Goal: Transaction & Acquisition: Book appointment/travel/reservation

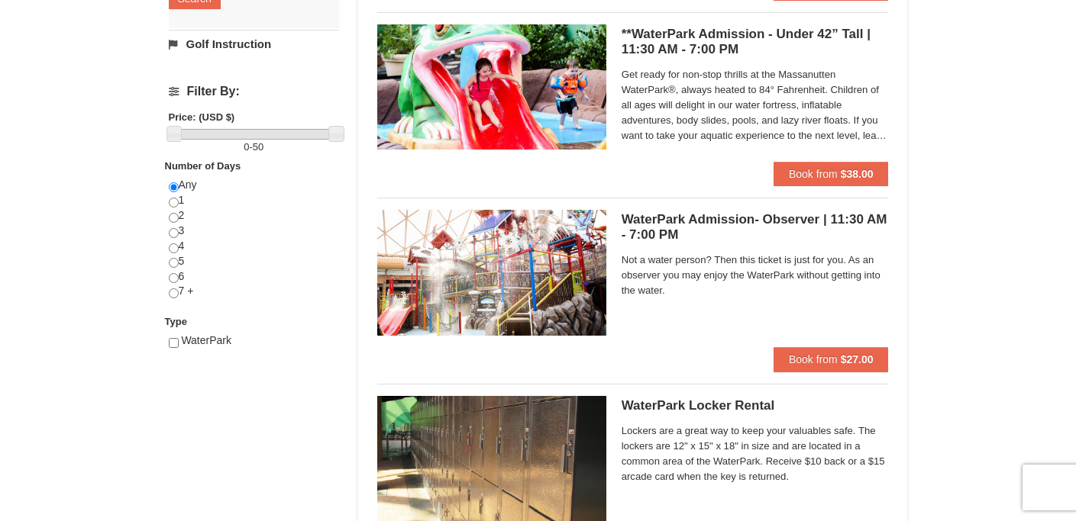
scroll to position [511, 0]
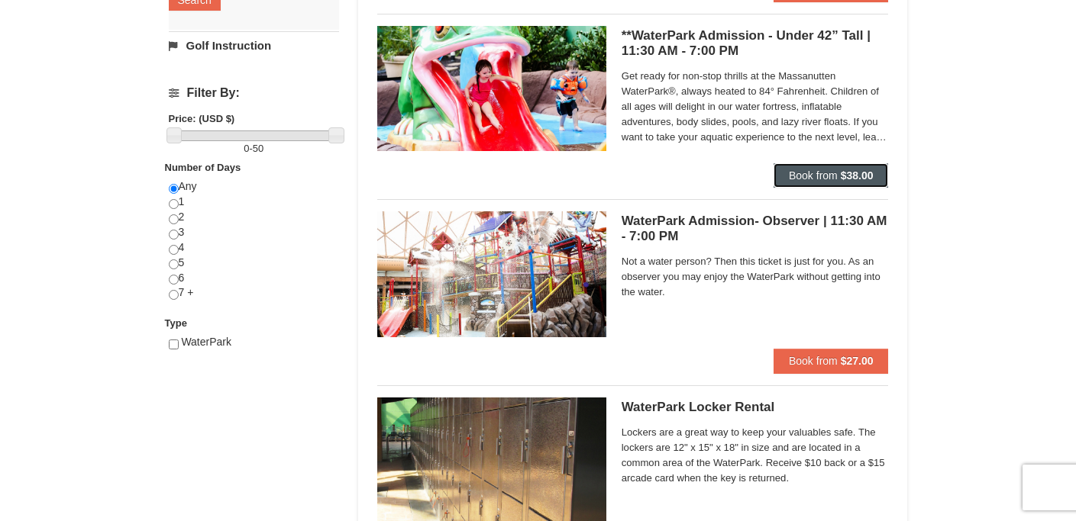
click at [821, 180] on span "Book from" at bounding box center [813, 176] width 49 height 12
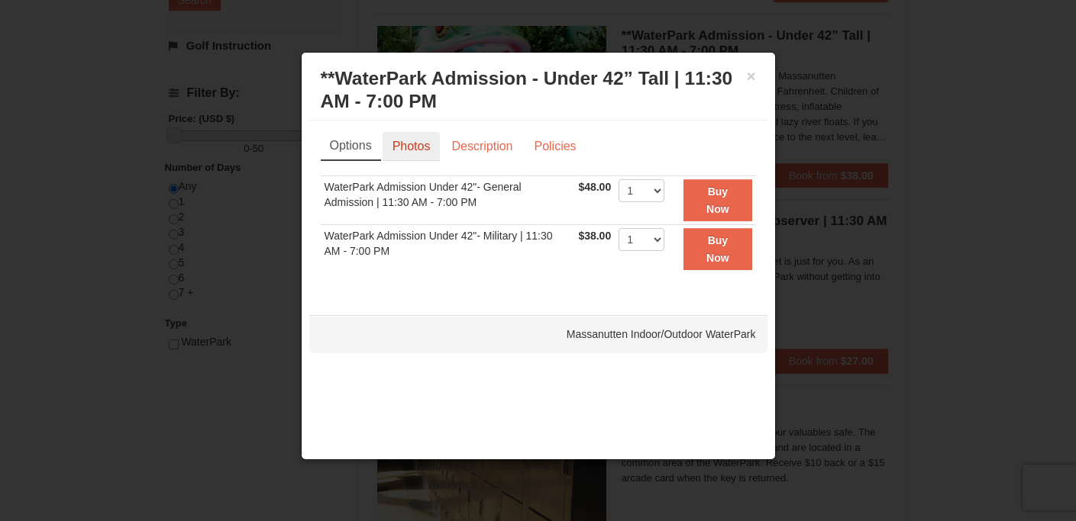
click at [422, 147] on link "Photos" at bounding box center [412, 146] width 58 height 29
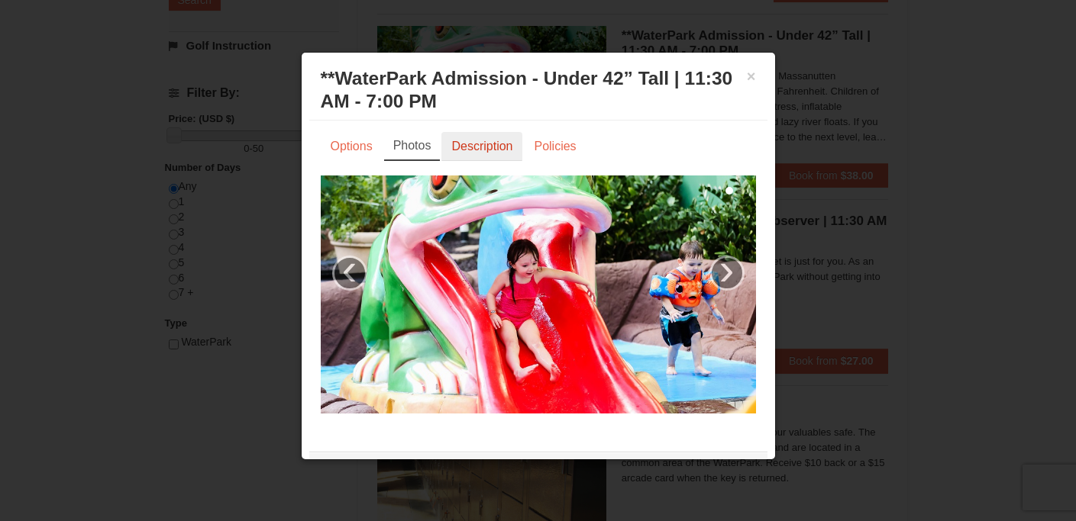
click at [463, 150] on link "Description" at bounding box center [481, 146] width 81 height 29
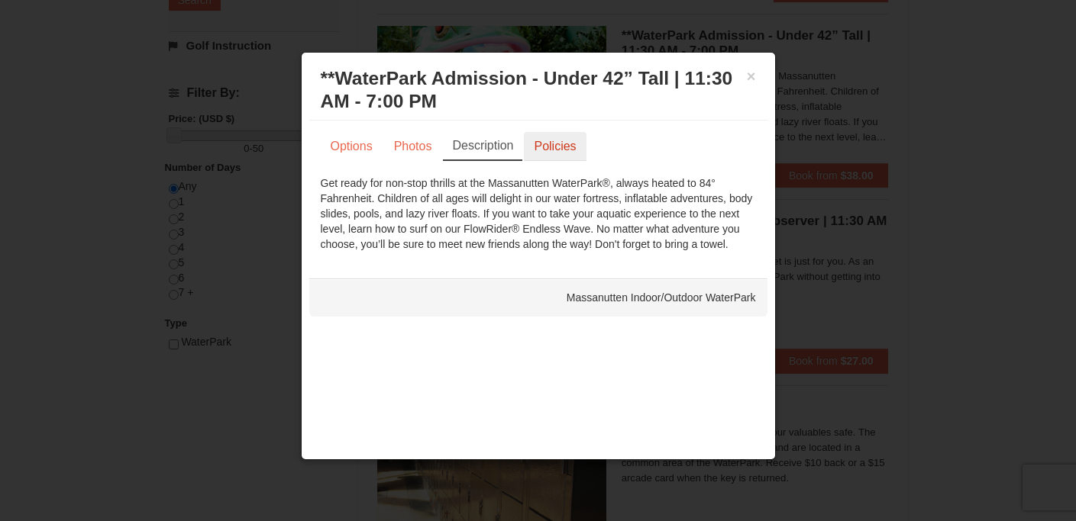
click at [551, 156] on link "Policies" at bounding box center [555, 146] width 62 height 29
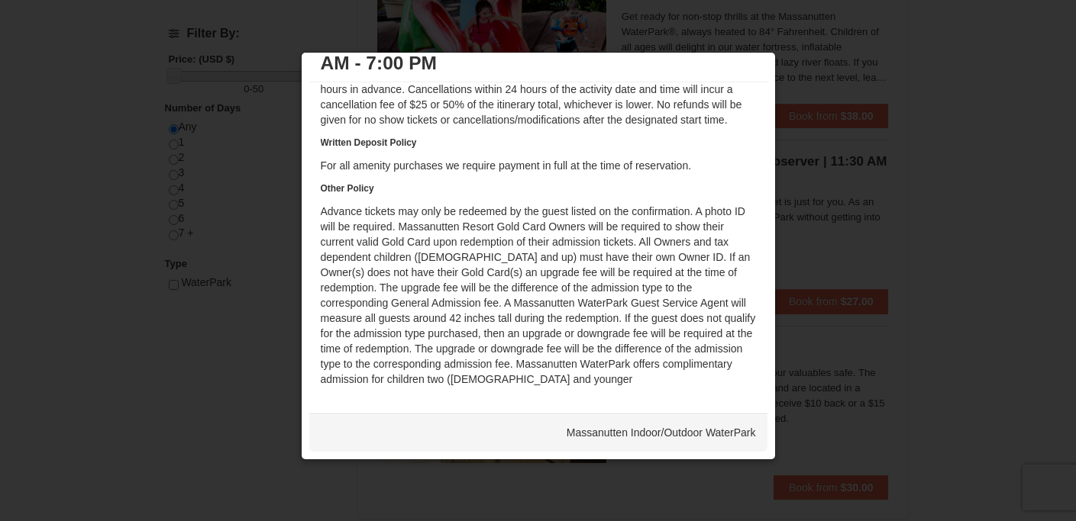
scroll to position [575, 0]
click at [756, 69] on div "× **WaterPark Admission - Under 42” Tall | 11:30 AM - 7:00 PM Massanutten Indoo…" at bounding box center [538, 256] width 475 height 408
click at [799, 69] on div at bounding box center [538, 260] width 1076 height 521
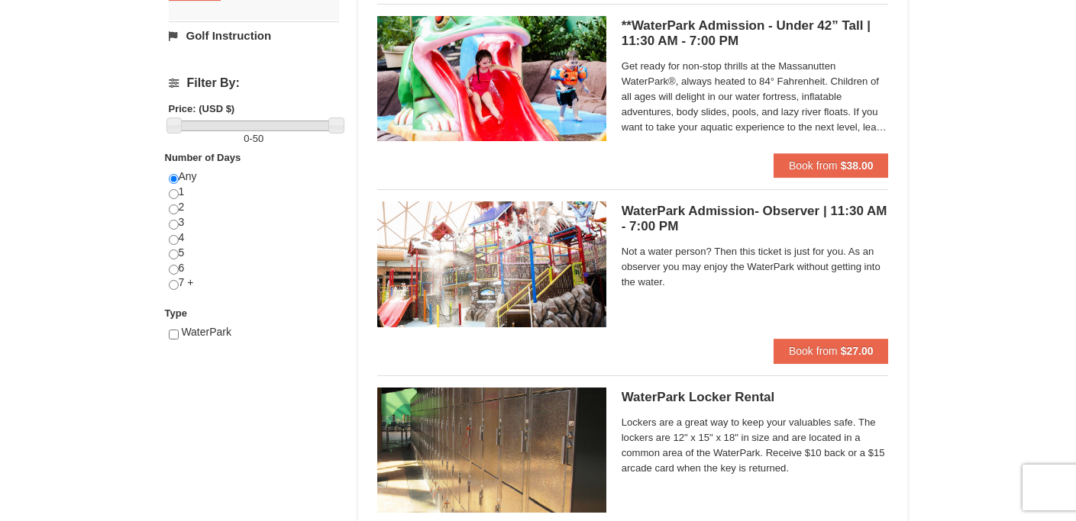
scroll to position [521, 0]
click at [735, 116] on span "Get ready for non-stop thrills at the Massanutten WaterPark®, always heated to …" at bounding box center [755, 96] width 267 height 76
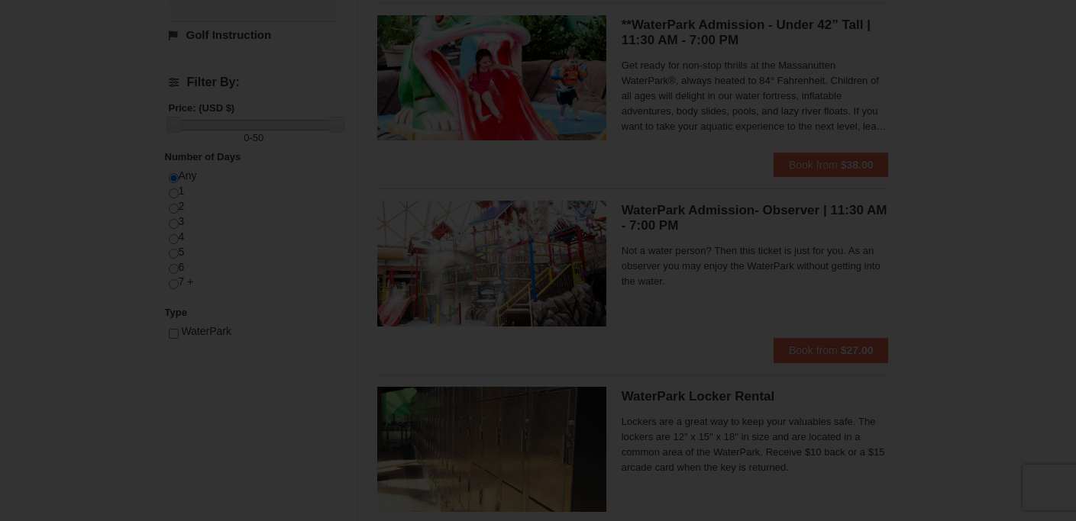
scroll to position [0, 0]
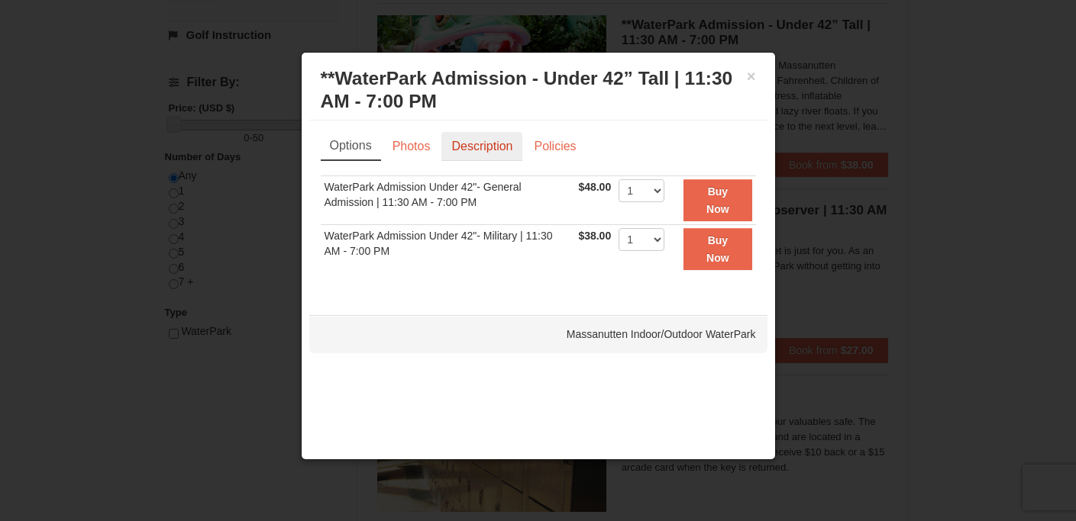
click at [495, 155] on link "Description" at bounding box center [481, 146] width 81 height 29
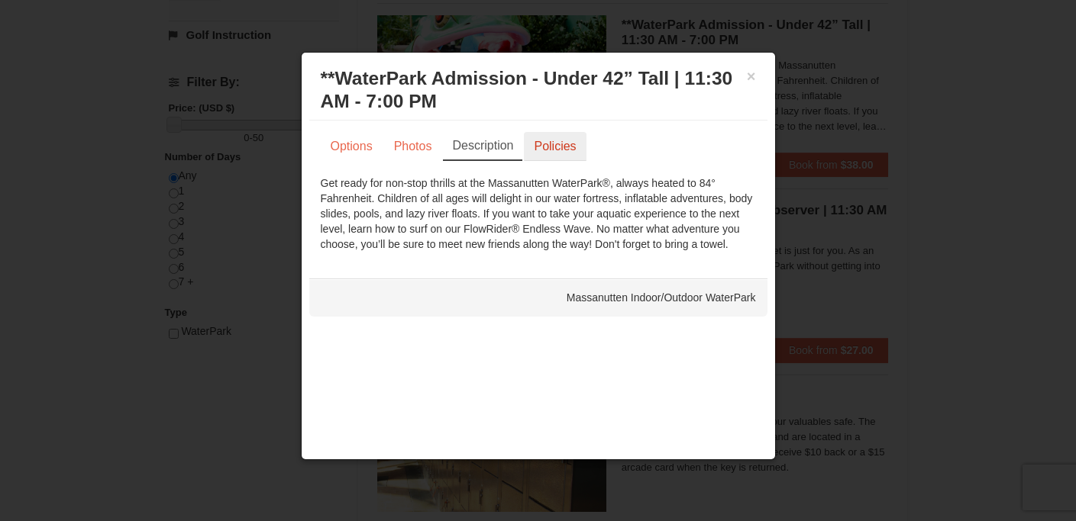
click at [561, 149] on link "Policies" at bounding box center [555, 146] width 62 height 29
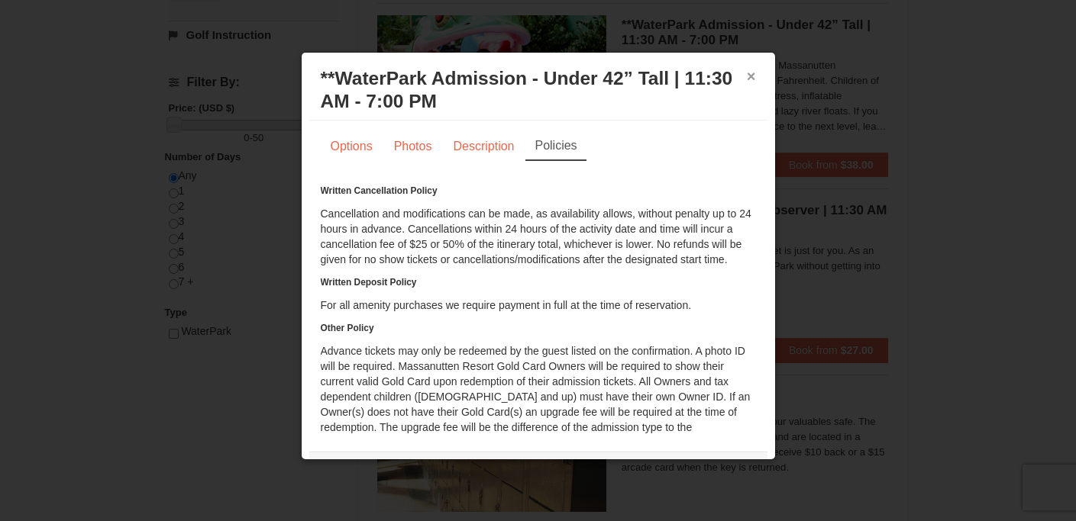
click at [747, 73] on button "×" at bounding box center [751, 76] width 9 height 15
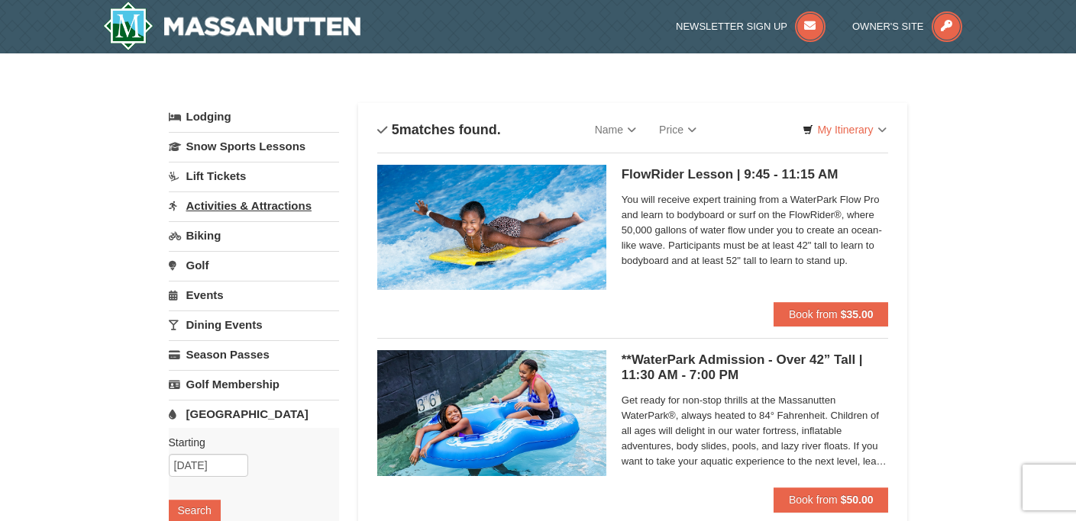
scroll to position [2, 0]
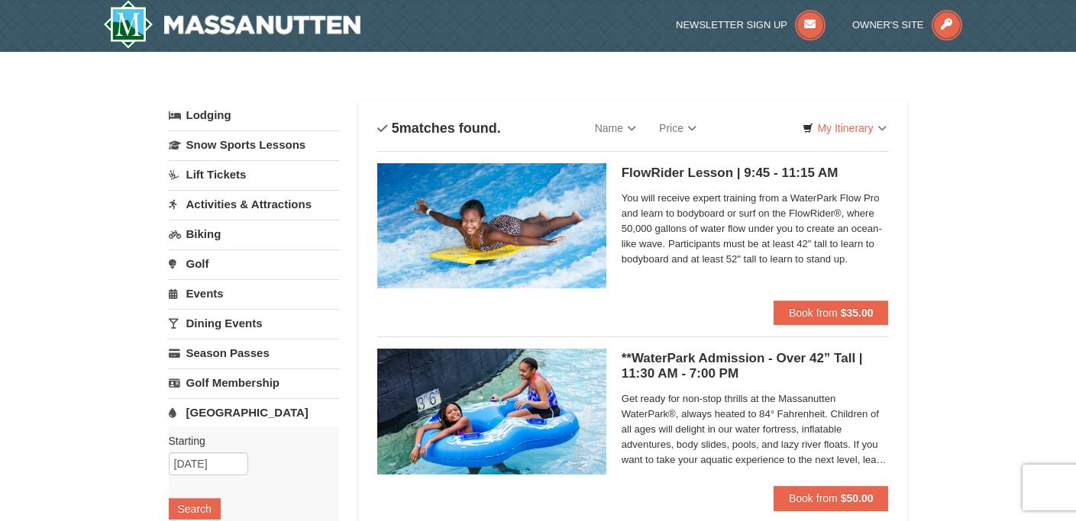
click at [252, 204] on link "Activities & Attractions" at bounding box center [254, 204] width 170 height 28
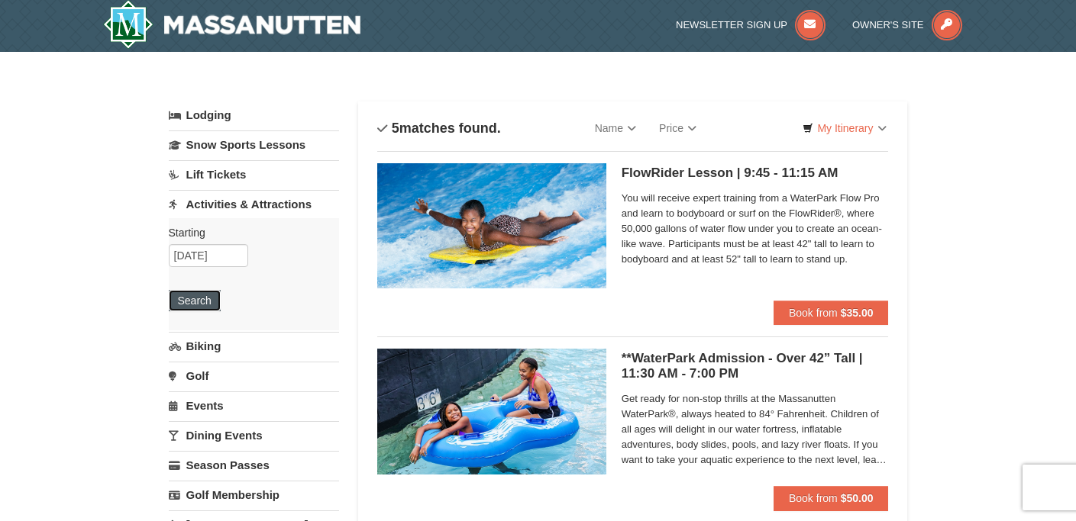
click at [209, 295] on button "Search" at bounding box center [195, 300] width 52 height 21
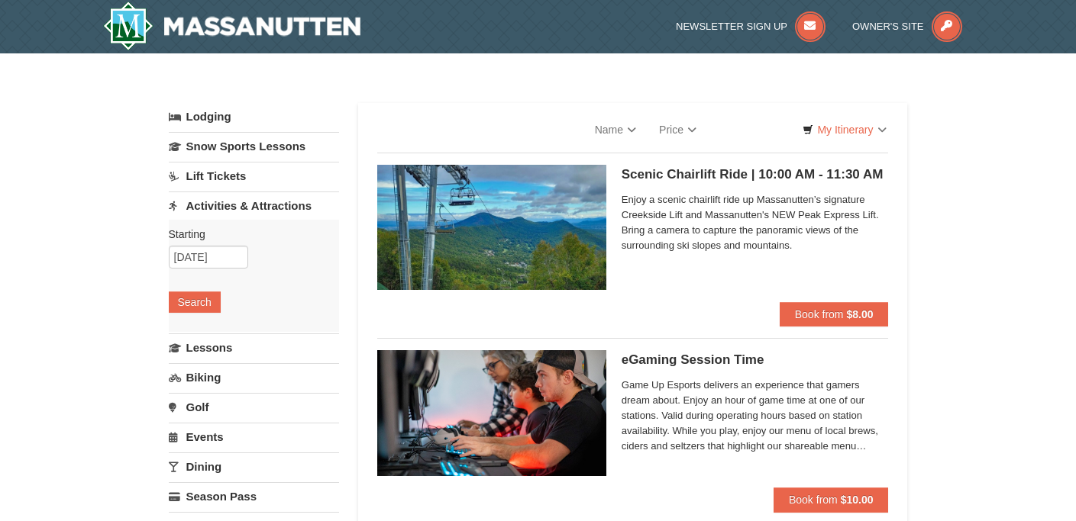
select select "10"
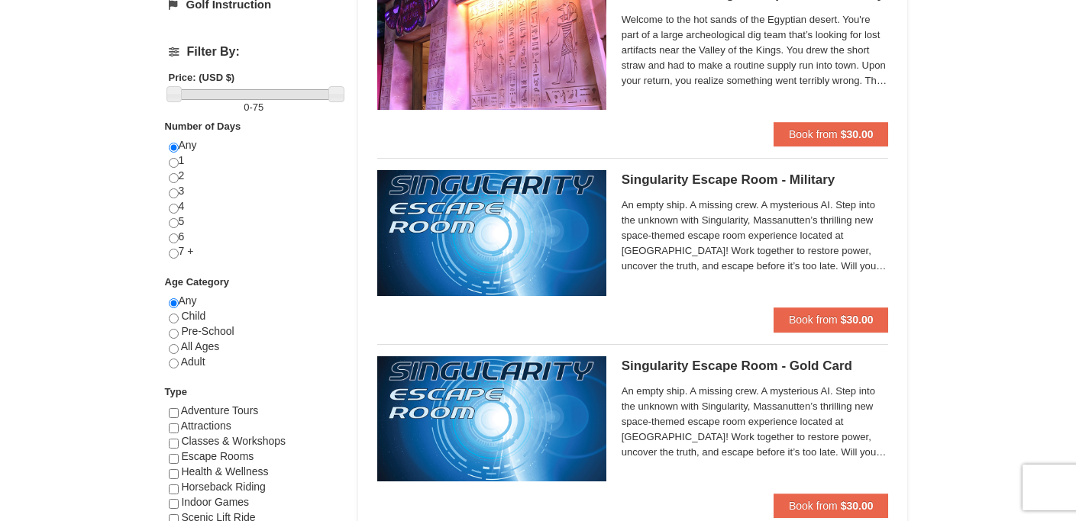
scroll to position [554, 0]
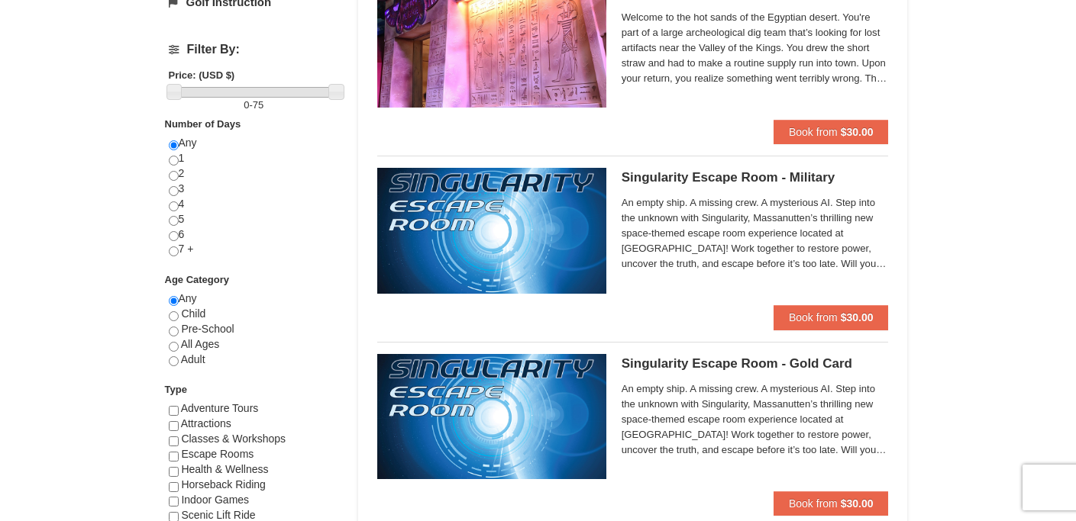
click at [815, 255] on span "An empty ship. A missing crew. A mysterious AI. Step into the unknown with Sing…" at bounding box center [755, 233] width 267 height 76
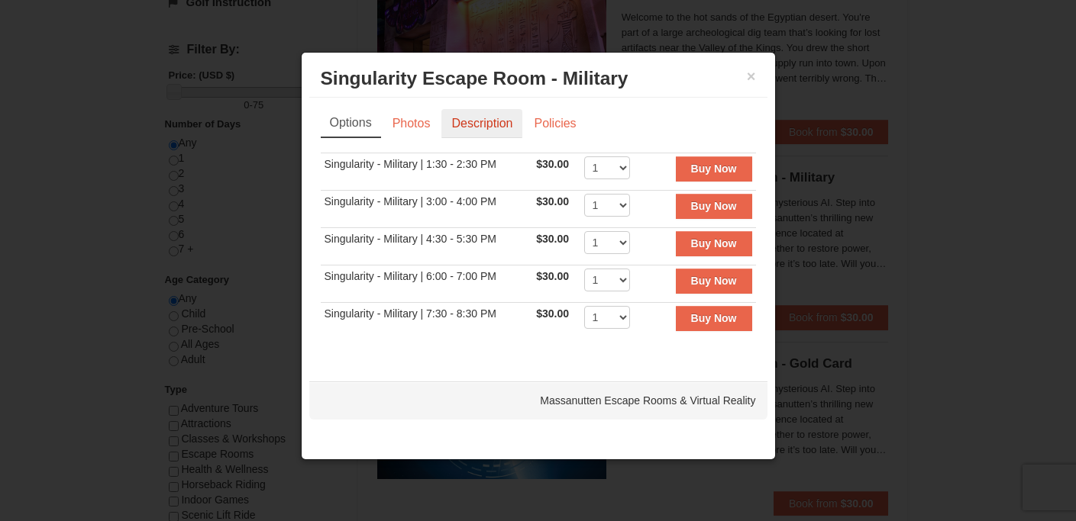
click at [486, 130] on link "Description" at bounding box center [481, 123] width 81 height 29
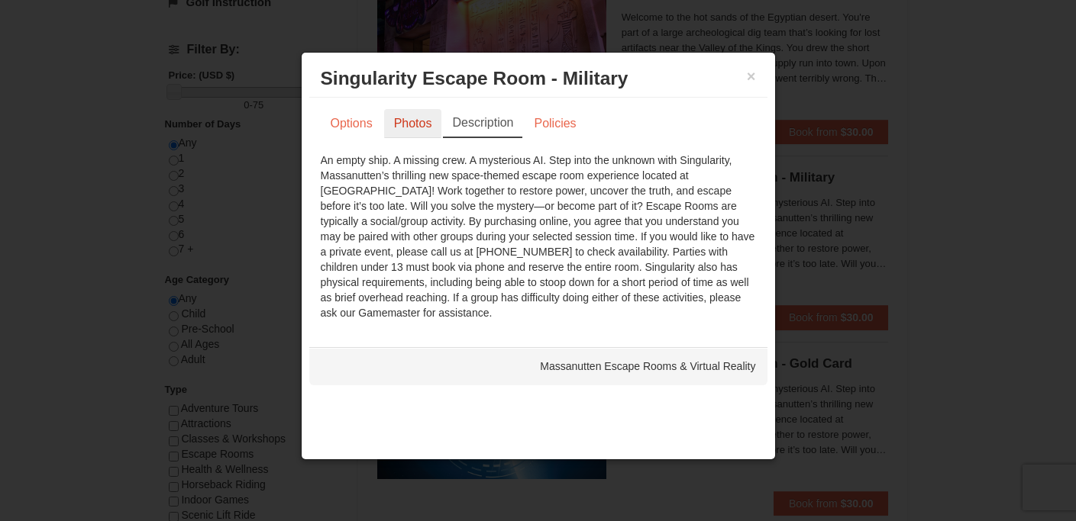
click at [421, 121] on link "Photos" at bounding box center [413, 123] width 58 height 29
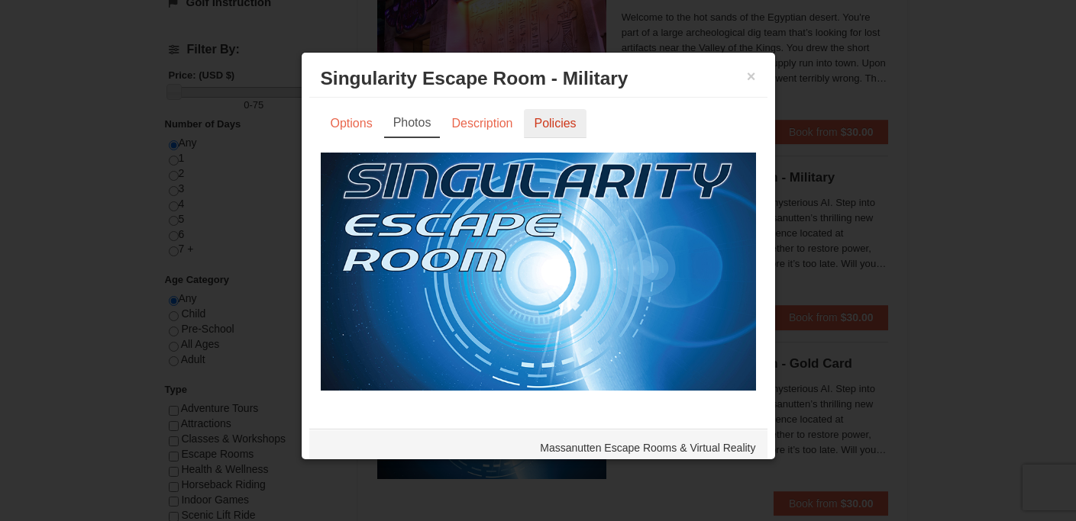
click at [555, 123] on link "Policies" at bounding box center [555, 123] width 62 height 29
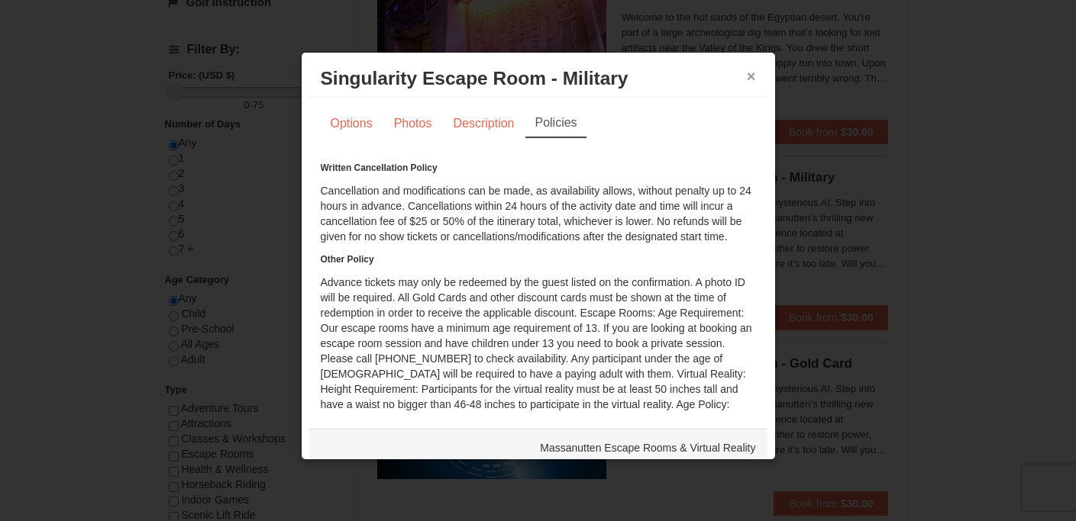
click at [747, 74] on button "×" at bounding box center [751, 76] width 9 height 15
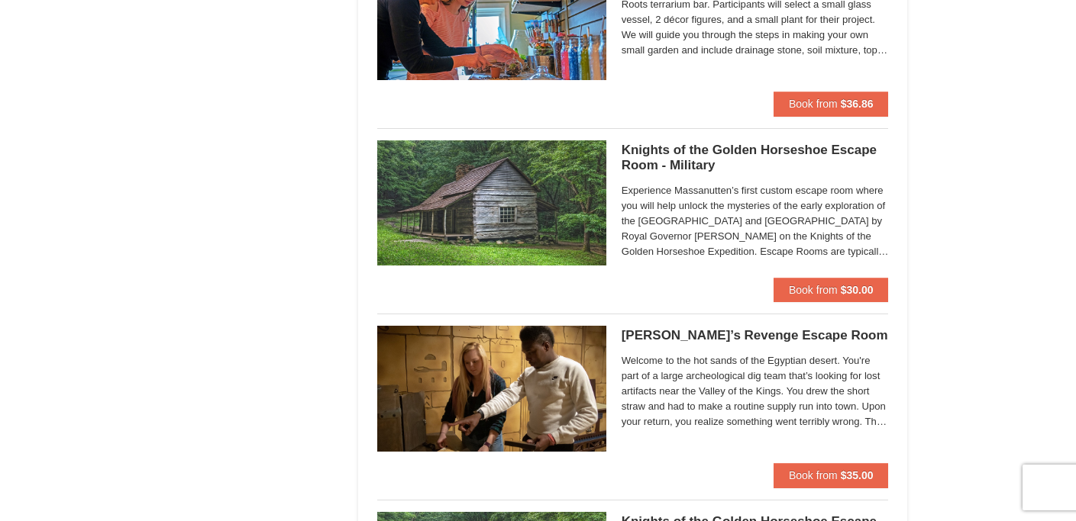
scroll to position [1327, 0]
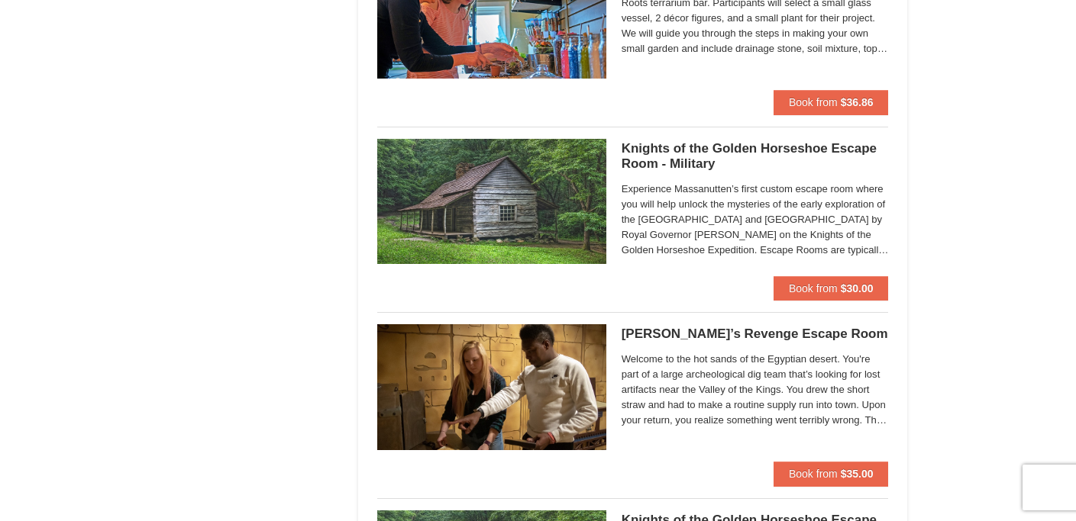
click at [781, 254] on span "Experience Massanutten’s first custom escape room where you will help unlock th…" at bounding box center [755, 220] width 267 height 76
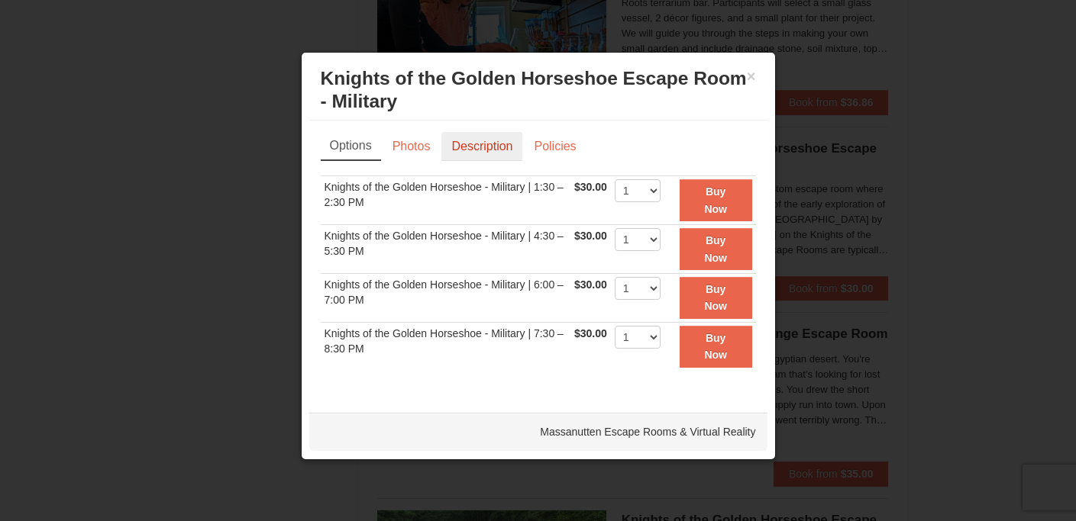
click at [509, 156] on link "Description" at bounding box center [481, 146] width 81 height 29
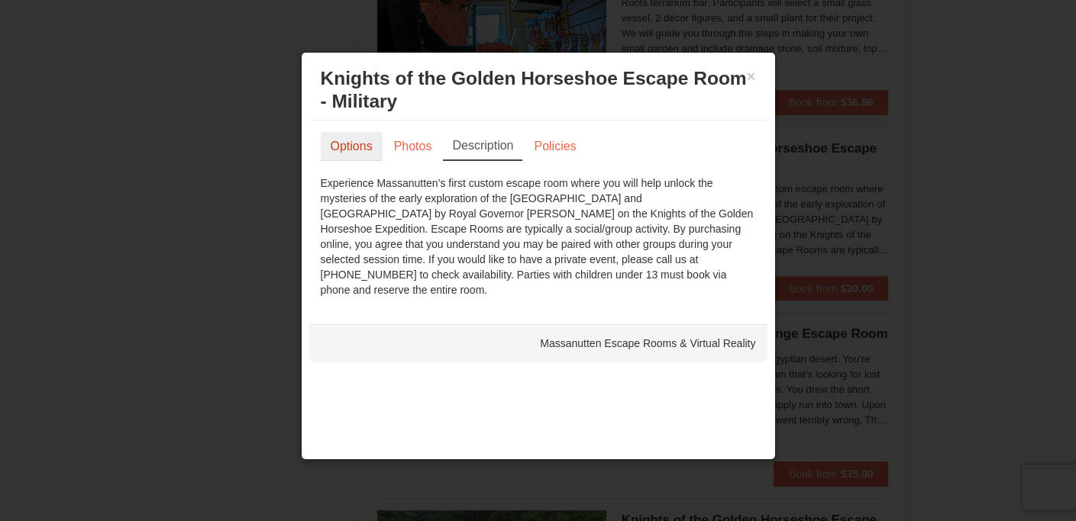
click at [367, 150] on link "Options" at bounding box center [352, 146] width 62 height 29
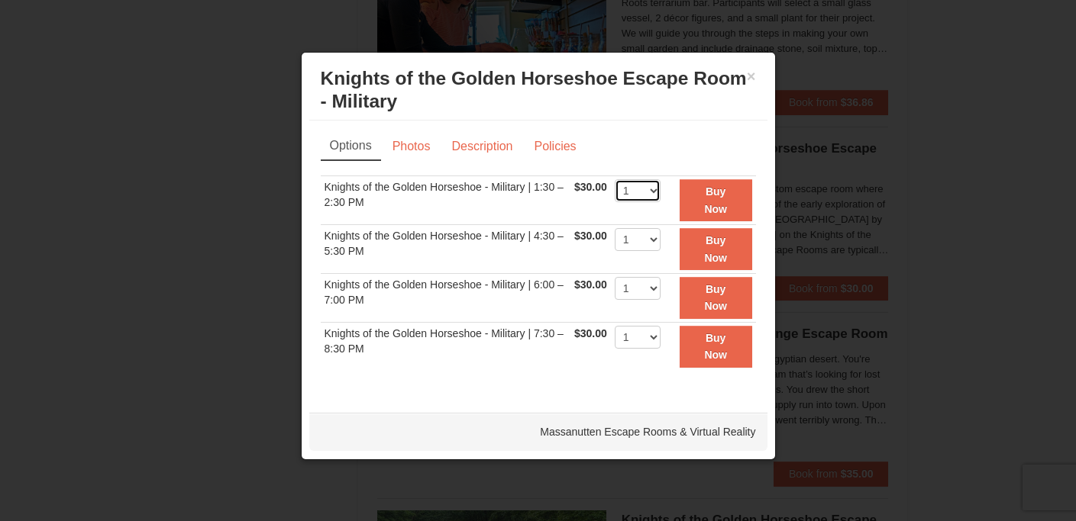
click at [615, 189] on select "1 2 3 4 5 6 7 8" at bounding box center [638, 190] width 46 height 23
click at [752, 83] on button "×" at bounding box center [751, 76] width 9 height 15
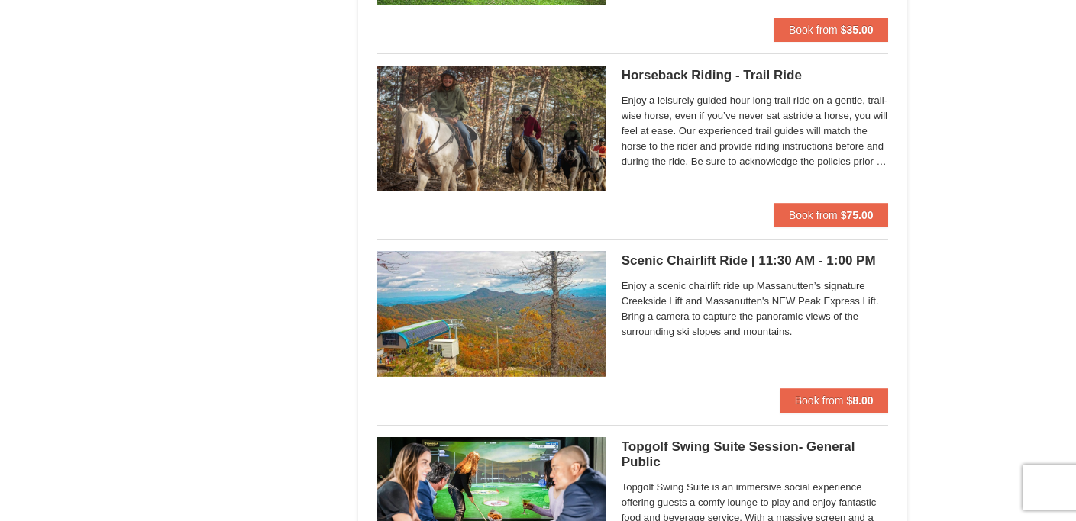
scroll to position [1962, 0]
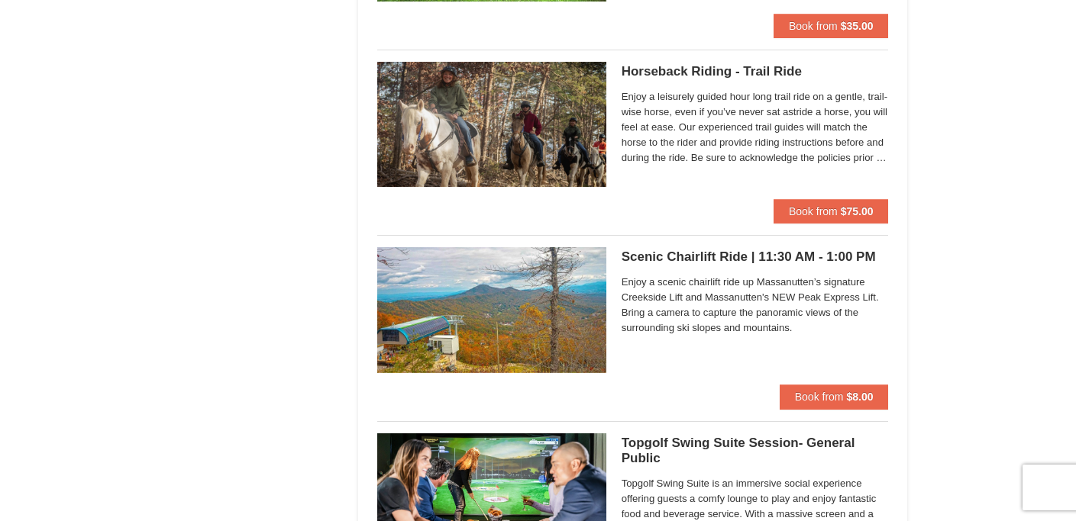
click at [793, 158] on span "Enjoy a leisurely guided hour long trail ride on a gentle, trail-wise horse, ev…" at bounding box center [755, 127] width 267 height 76
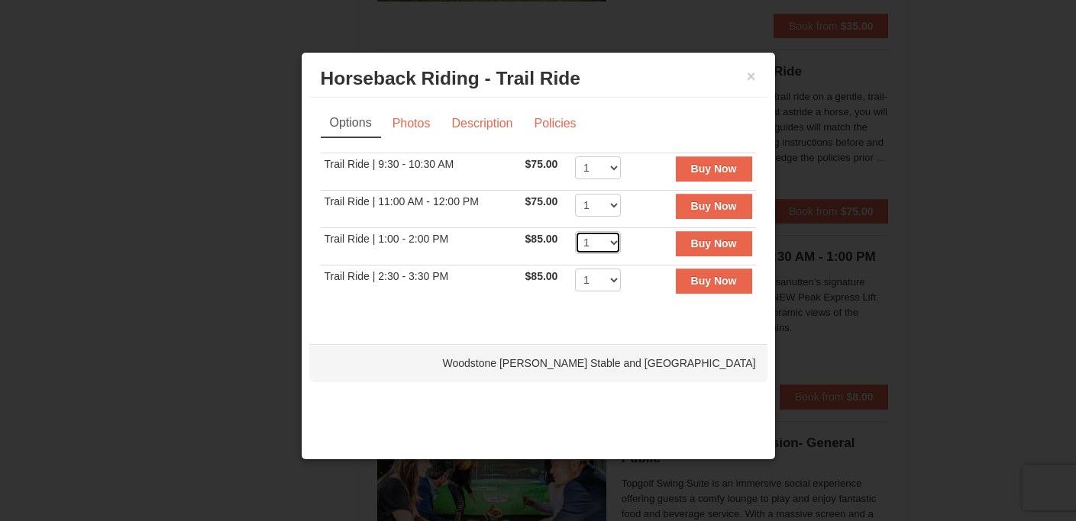
click at [604, 237] on select "1 2 3 4 5 6 7 8 9 10 11 12" at bounding box center [598, 242] width 46 height 23
click at [575, 231] on select "1 2 3 4 5 6 7 8 9 10 11 12" at bounding box center [598, 242] width 46 height 23
click at [748, 78] on button "×" at bounding box center [751, 76] width 9 height 15
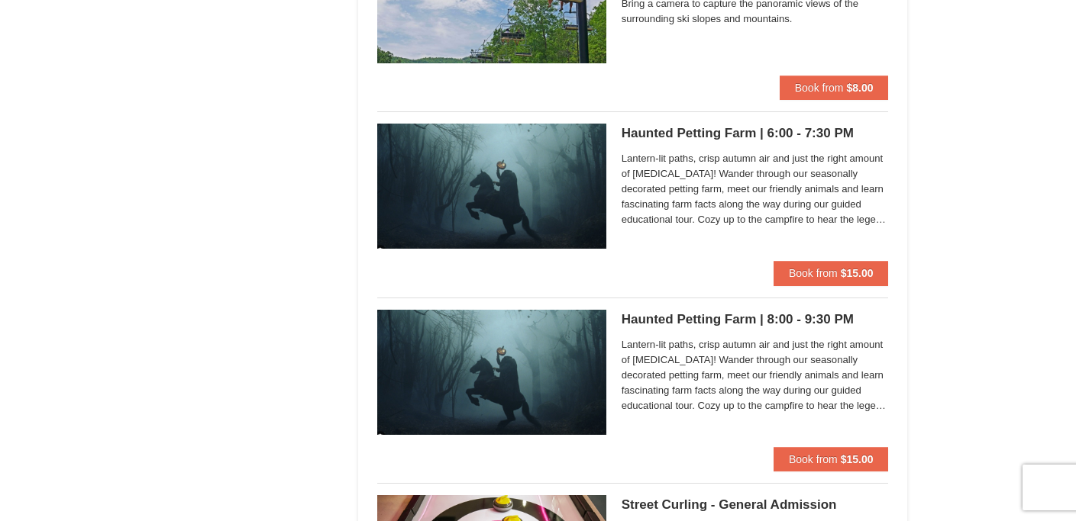
scroll to position [2830, 0]
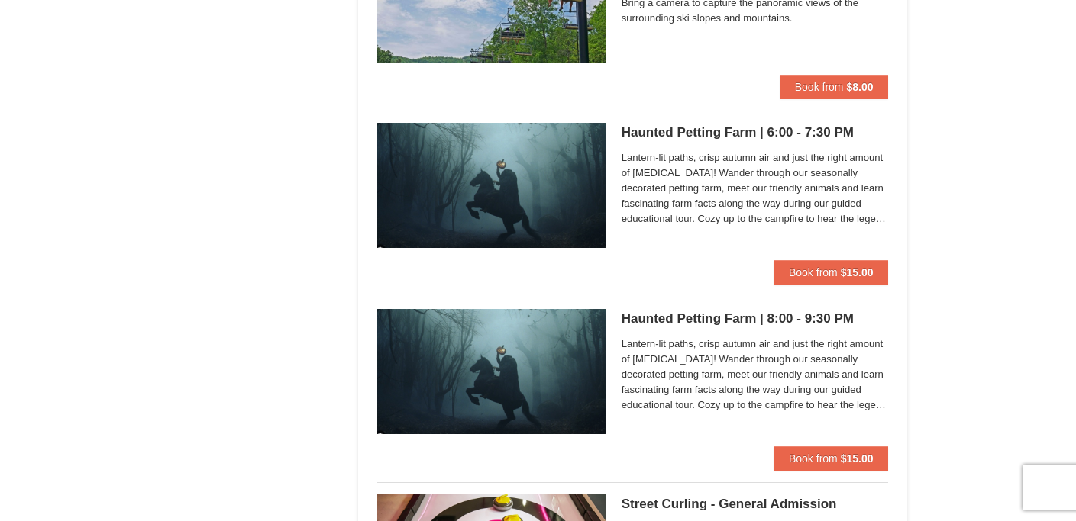
click at [744, 202] on span "Lantern-lit paths, crisp autumn air and just the right amount of [MEDICAL_DATA]…" at bounding box center [755, 188] width 267 height 76
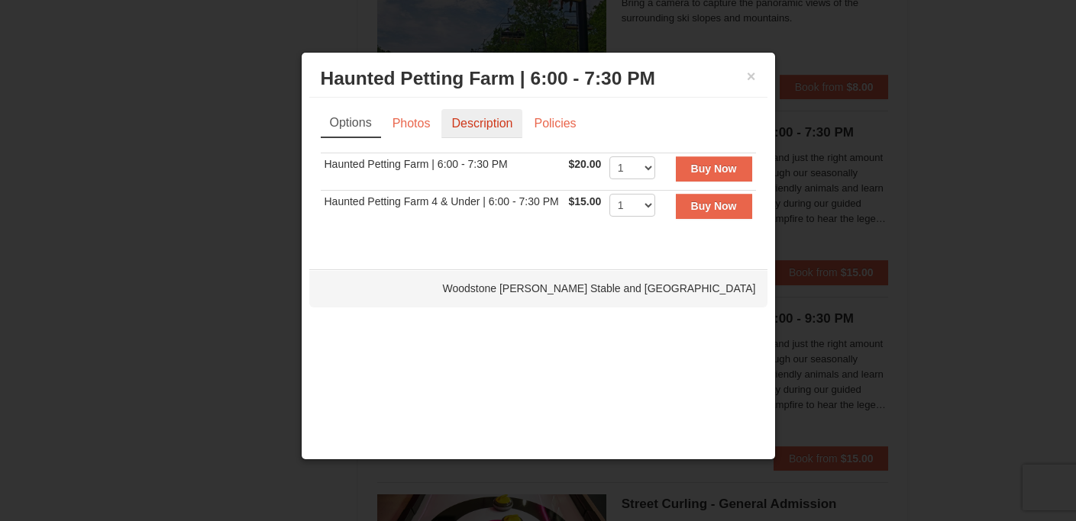
click at [483, 134] on link "Description" at bounding box center [481, 123] width 81 height 29
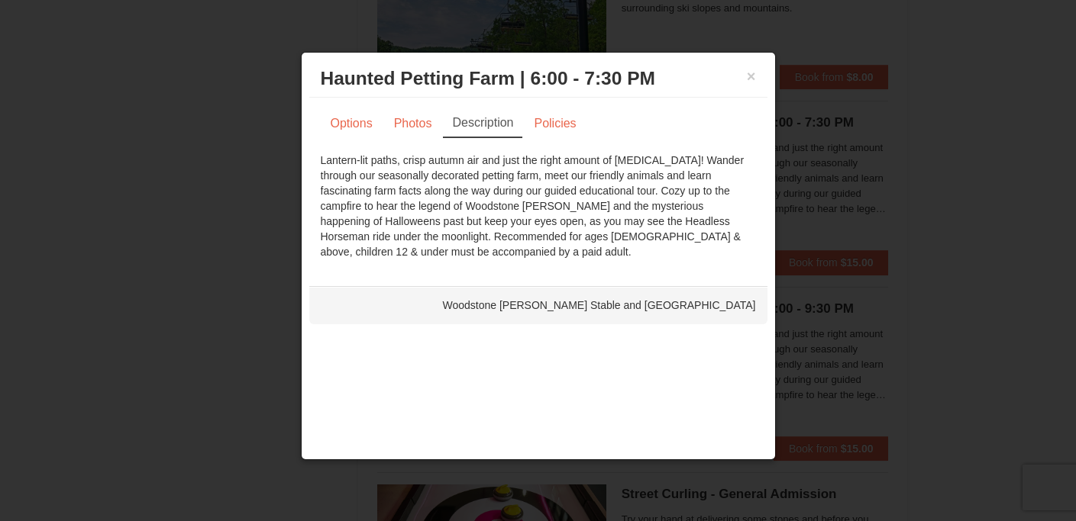
scroll to position [2840, 0]
click at [751, 81] on button "×" at bounding box center [751, 76] width 9 height 15
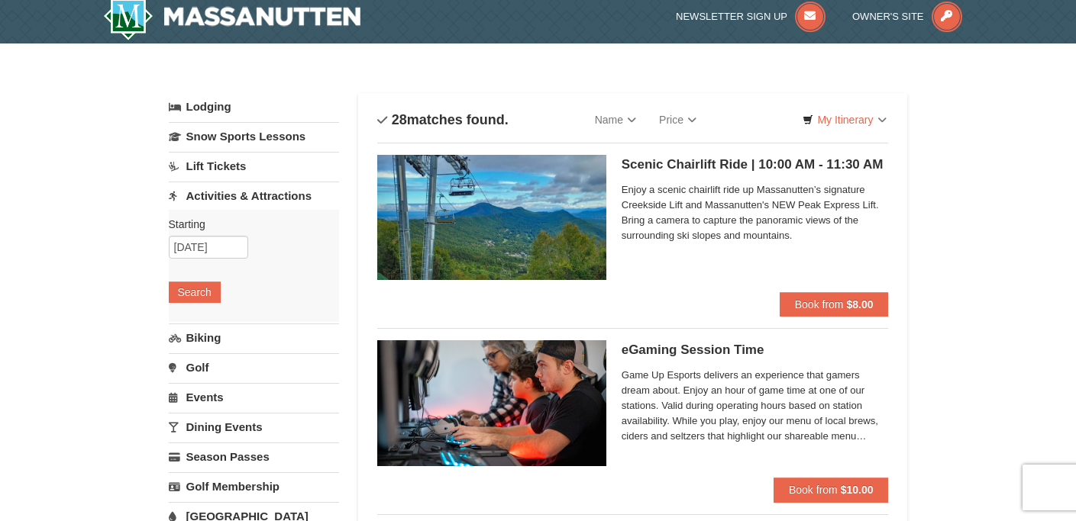
scroll to position [15, 0]
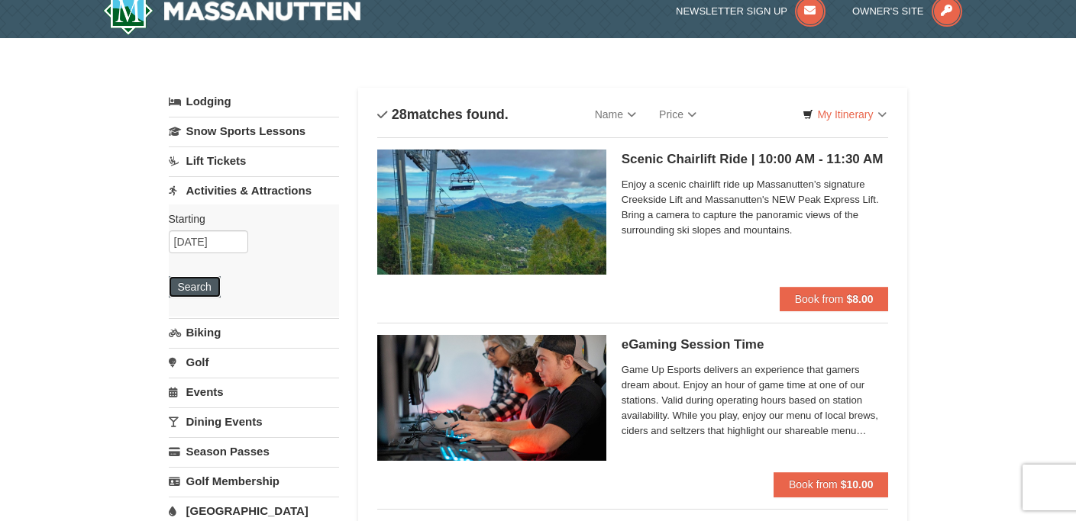
click at [212, 279] on button "Search" at bounding box center [195, 286] width 52 height 21
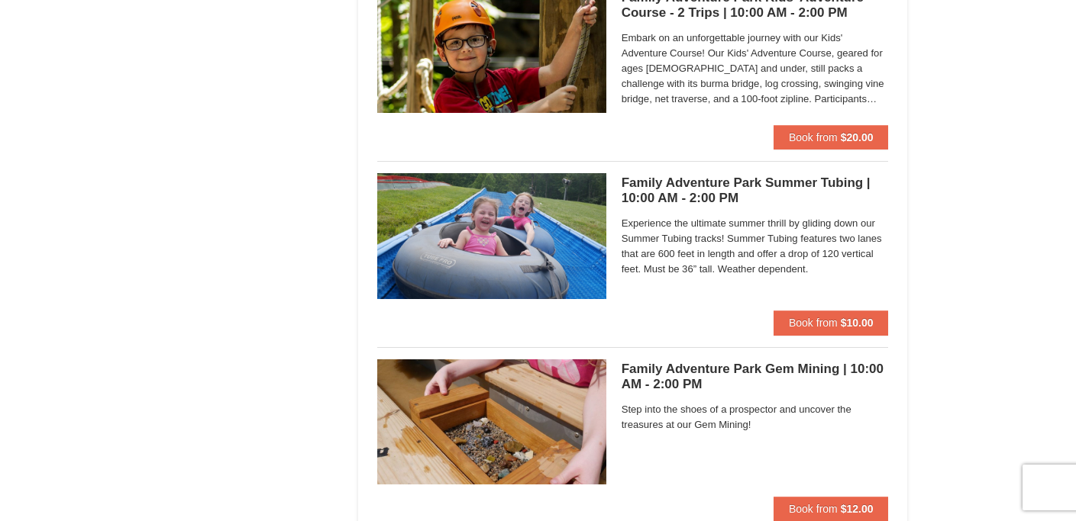
scroll to position [4264, 0]
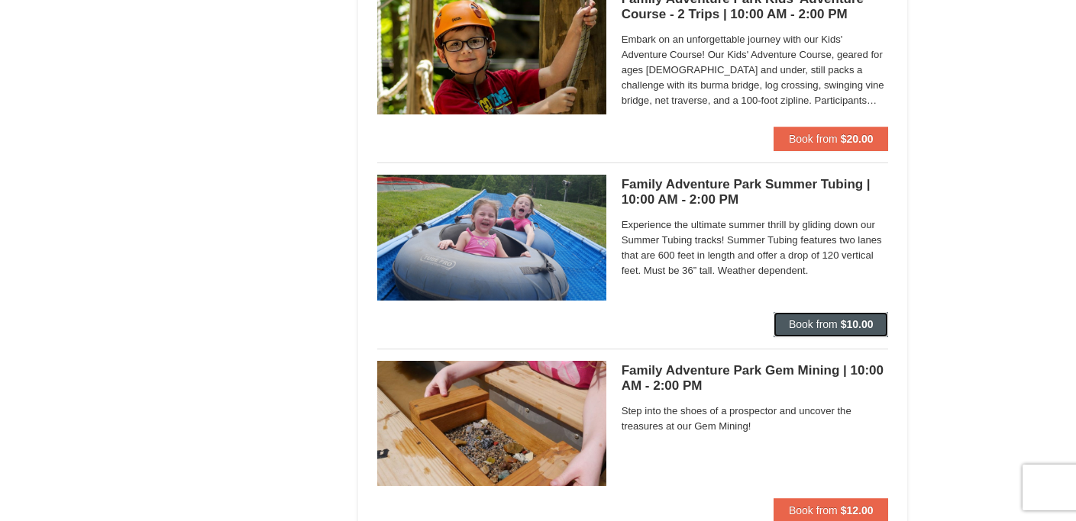
click at [800, 312] on button "Book from $10.00" at bounding box center [830, 324] width 115 height 24
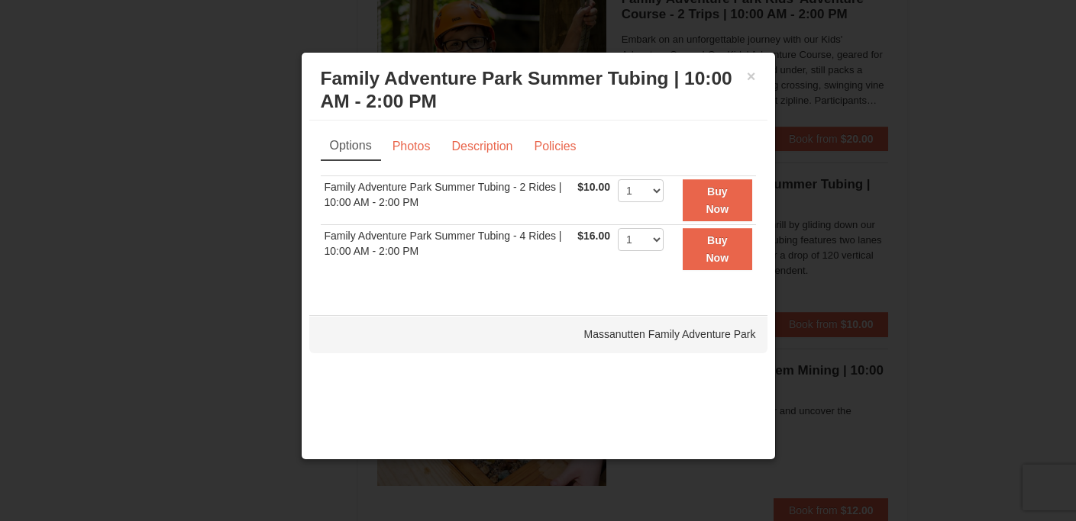
click at [131, 252] on div at bounding box center [538, 260] width 1076 height 521
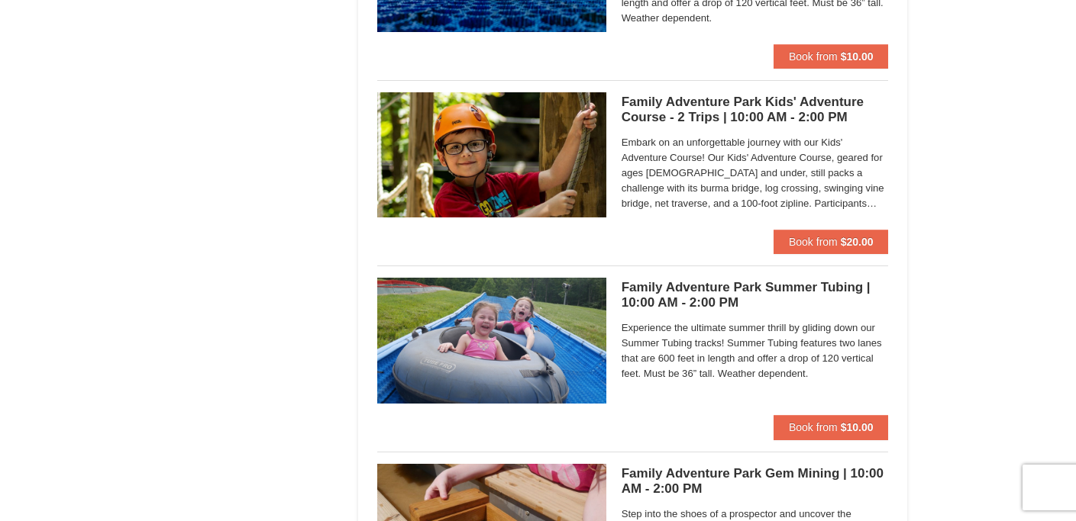
scroll to position [4144, 0]
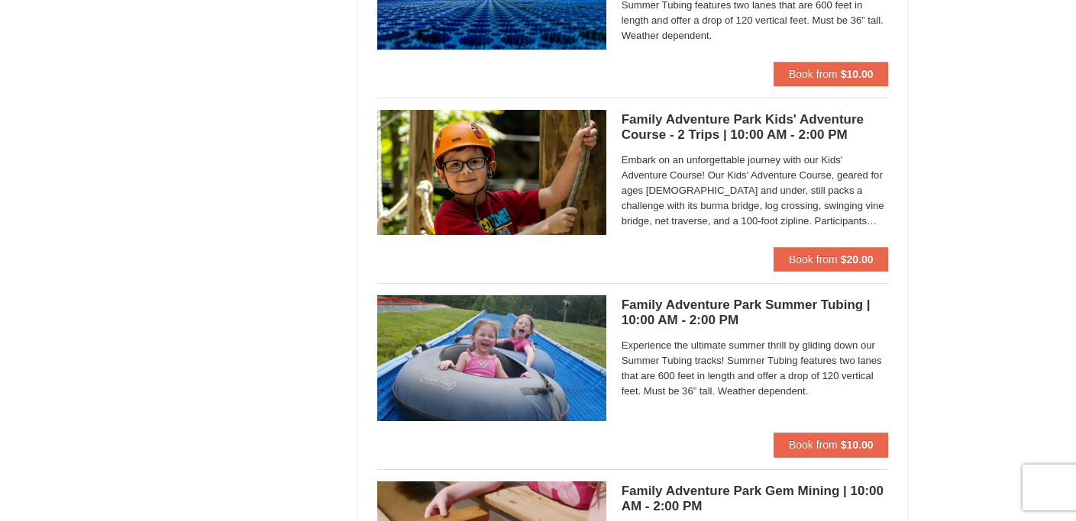
click at [778, 197] on span "Embark on an unforgettable journey with our Kids' Adventure Course! Our Kids' A…" at bounding box center [755, 191] width 267 height 76
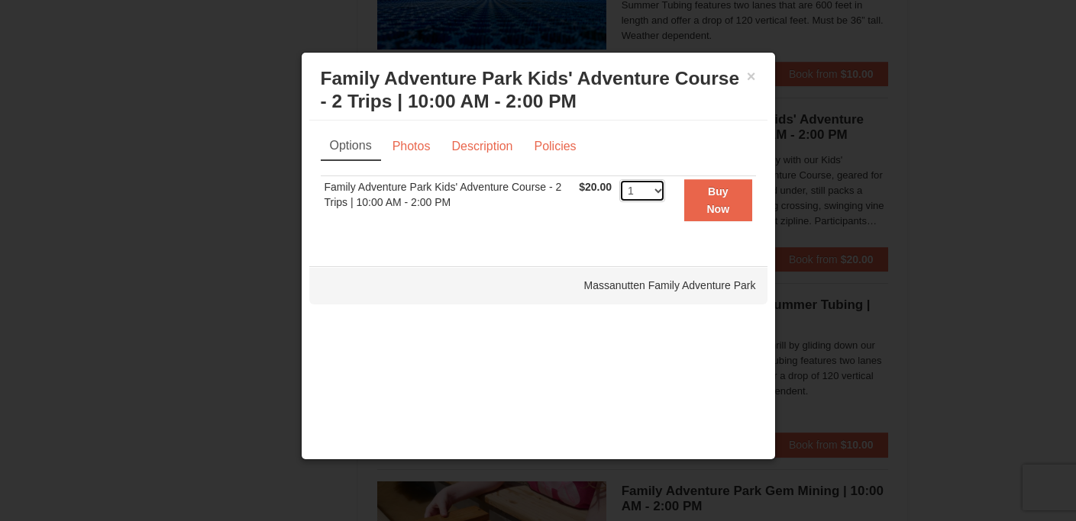
click at [631, 192] on select "1 2 3 4 5 6 7 8 9 10 11 12 13 14 15 16 17 18 19 20 21 22 23 24 25 26 27 28 29 3…" at bounding box center [642, 190] width 46 height 23
click at [619, 179] on select "1 2 3 4 5 6 7 8 9 10 11 12 13 14 15 16 17 18 19 20 21 22 23 24 25 26 27 28 29 3…" at bounding box center [642, 190] width 46 height 23
click at [631, 193] on select "1 2 3 4 5 6 7 8 9 10 11 12 13 14 15 16 17 18 19 20 21 22 23 24 25 26 27 28 29 3…" at bounding box center [642, 190] width 46 height 23
click at [619, 179] on select "1 2 3 4 5 6 7 8 9 10 11 12 13 14 15 16 17 18 19 20 21 22 23 24 25 26 27 28 29 3…" at bounding box center [642, 190] width 46 height 23
click at [419, 146] on link "Photos" at bounding box center [412, 146] width 58 height 29
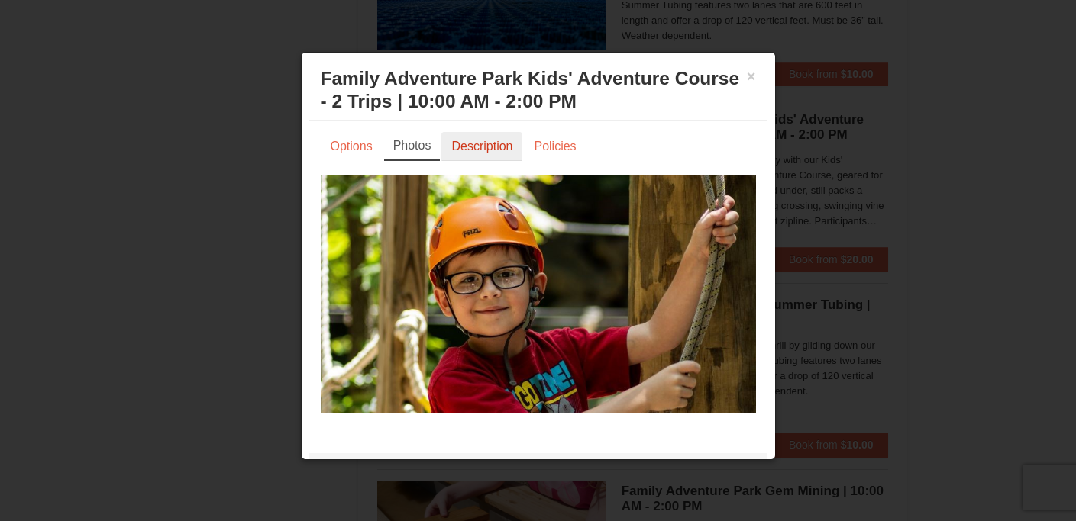
click at [477, 147] on link "Description" at bounding box center [481, 146] width 81 height 29
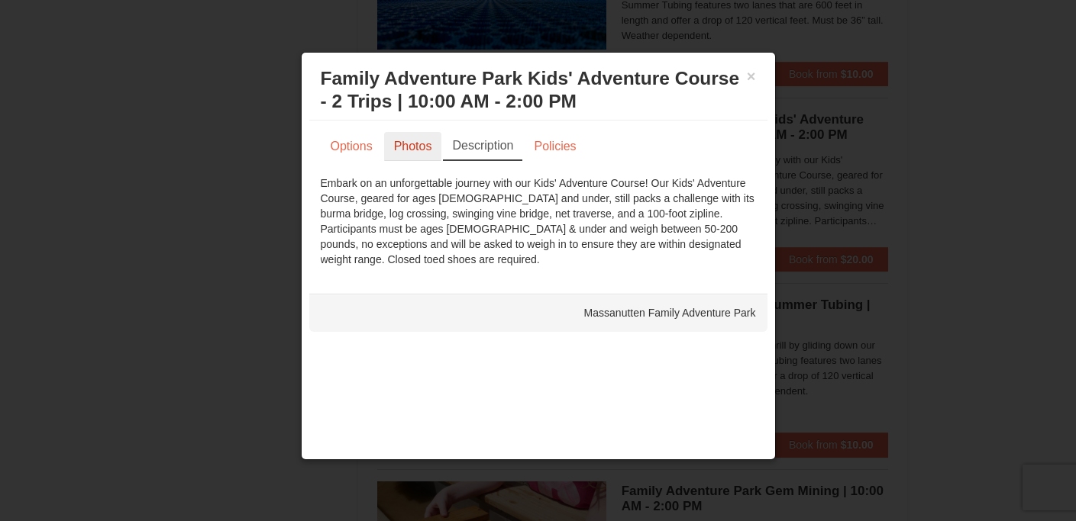
click at [429, 146] on link "Photos" at bounding box center [413, 146] width 58 height 29
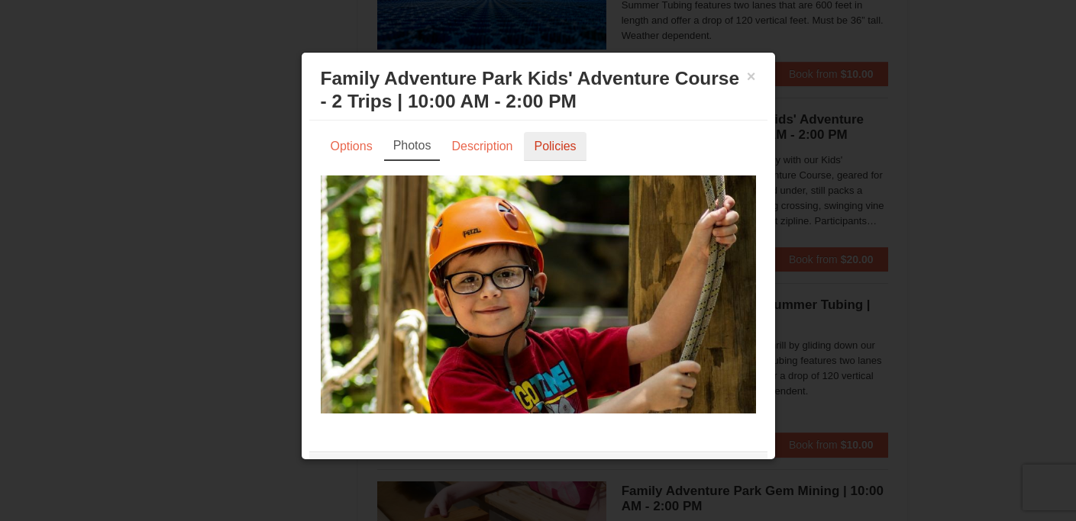
click at [532, 144] on link "Policies" at bounding box center [555, 146] width 62 height 29
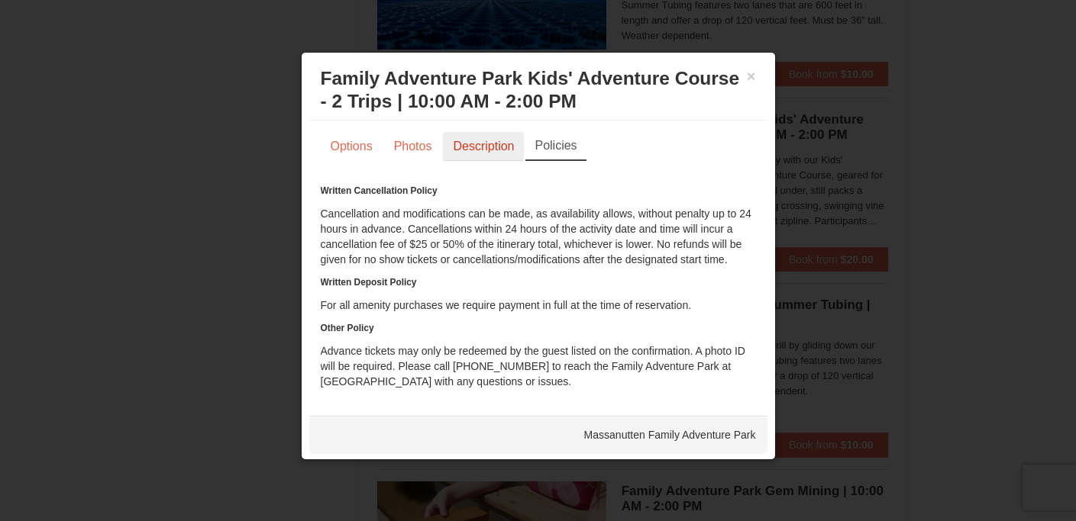
click at [484, 150] on link "Description" at bounding box center [483, 146] width 81 height 29
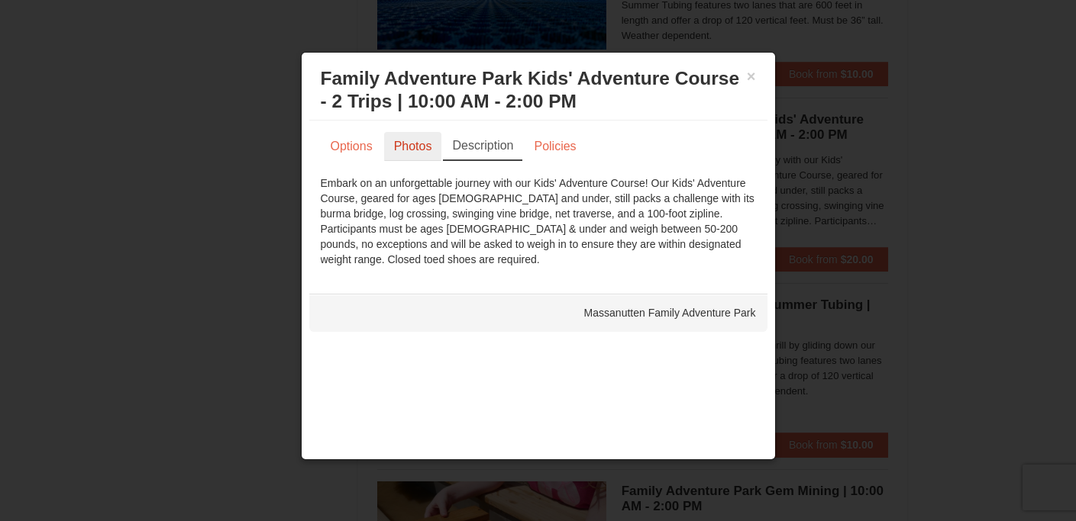
click at [429, 147] on link "Photos" at bounding box center [413, 146] width 58 height 29
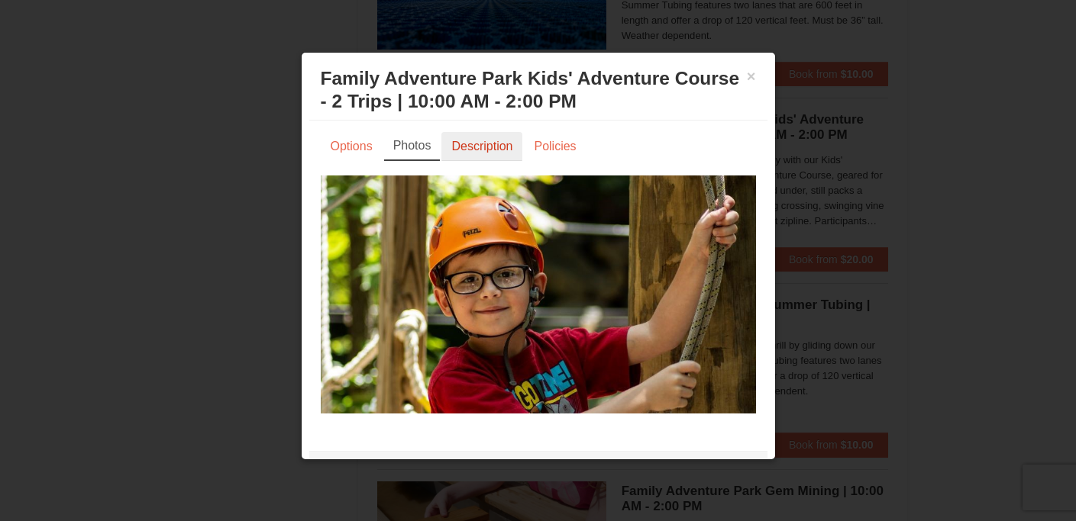
click at [480, 146] on link "Description" at bounding box center [481, 146] width 81 height 29
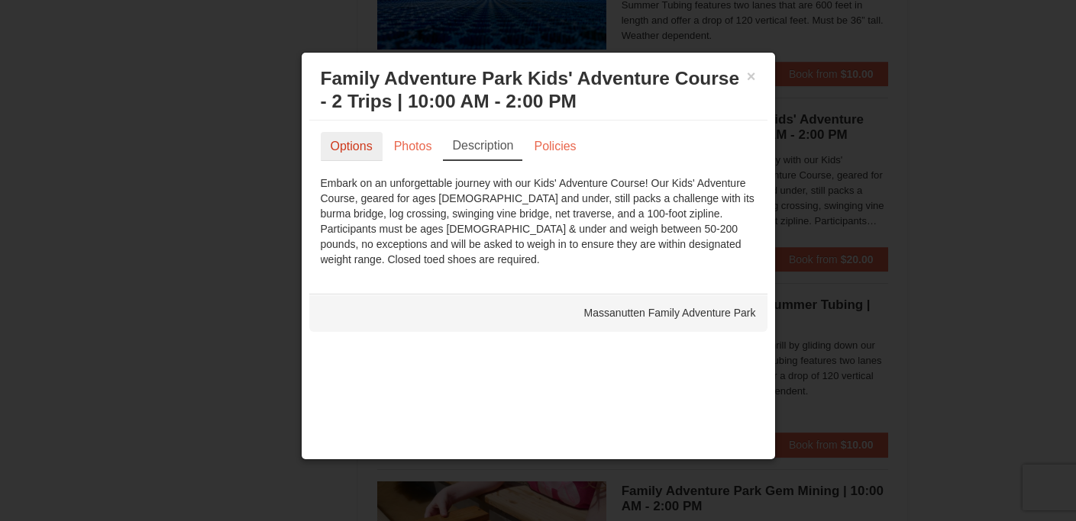
click at [365, 147] on link "Options" at bounding box center [352, 146] width 62 height 29
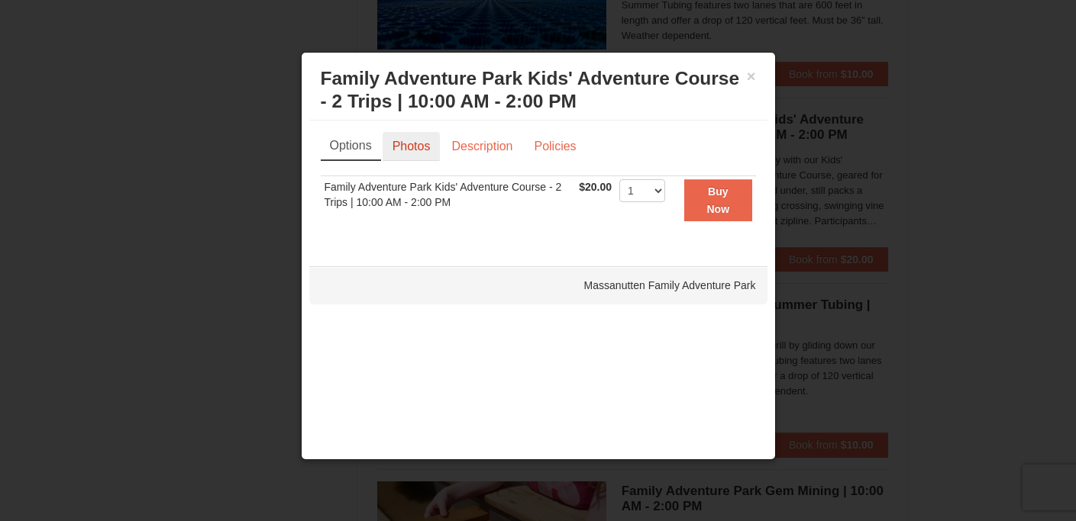
click at [426, 148] on link "Photos" at bounding box center [412, 146] width 58 height 29
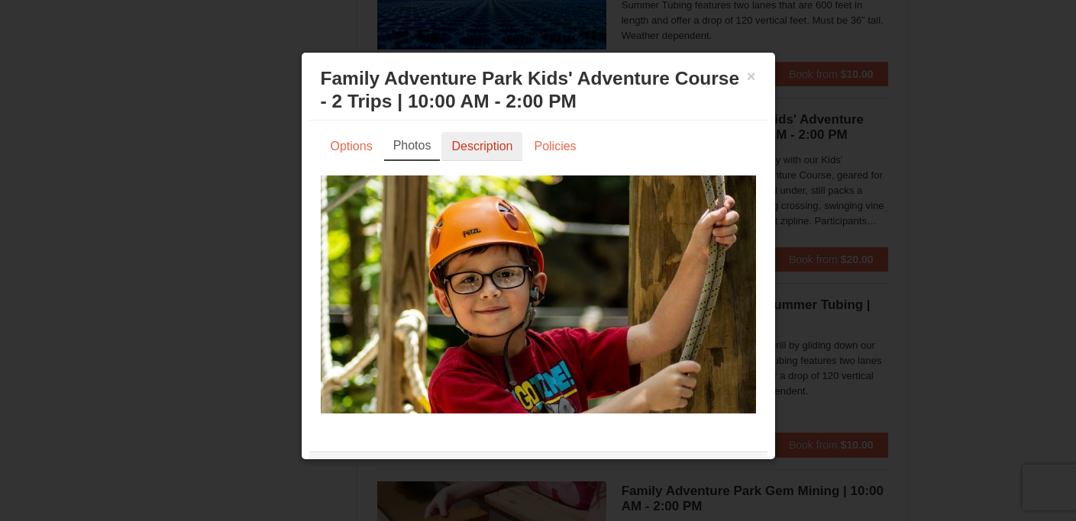
click at [489, 145] on link "Description" at bounding box center [481, 146] width 81 height 29
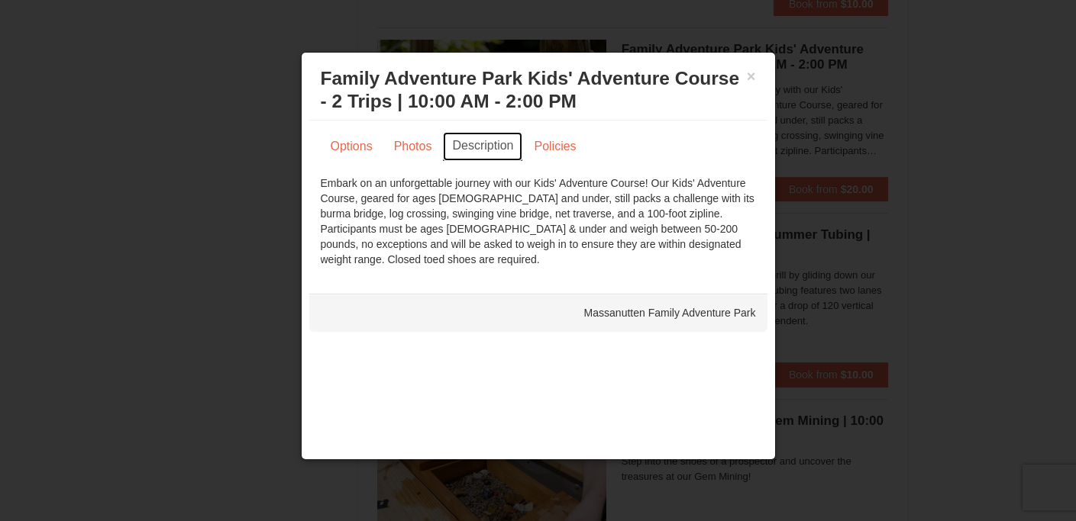
scroll to position [4218, 0]
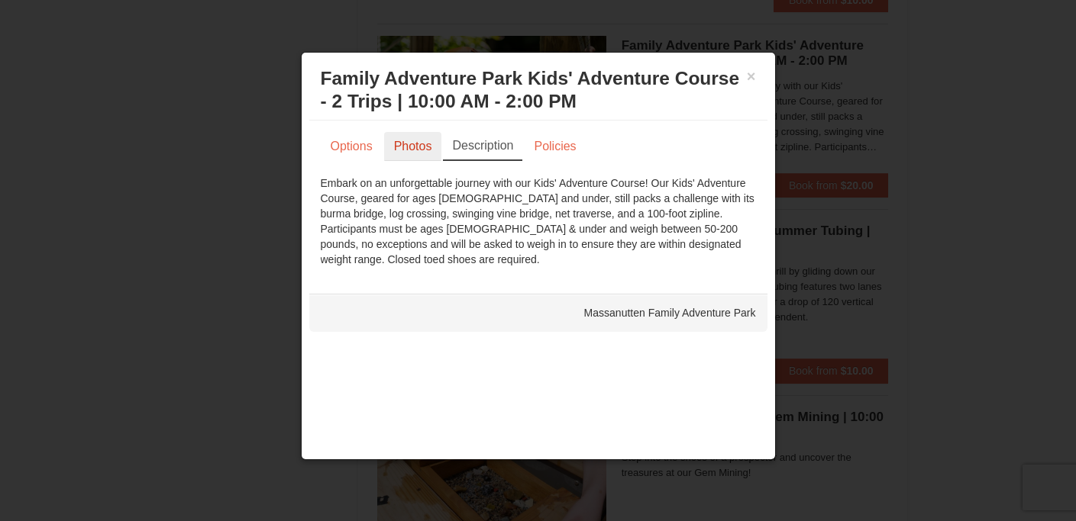
click at [420, 138] on link "Photos" at bounding box center [413, 146] width 58 height 29
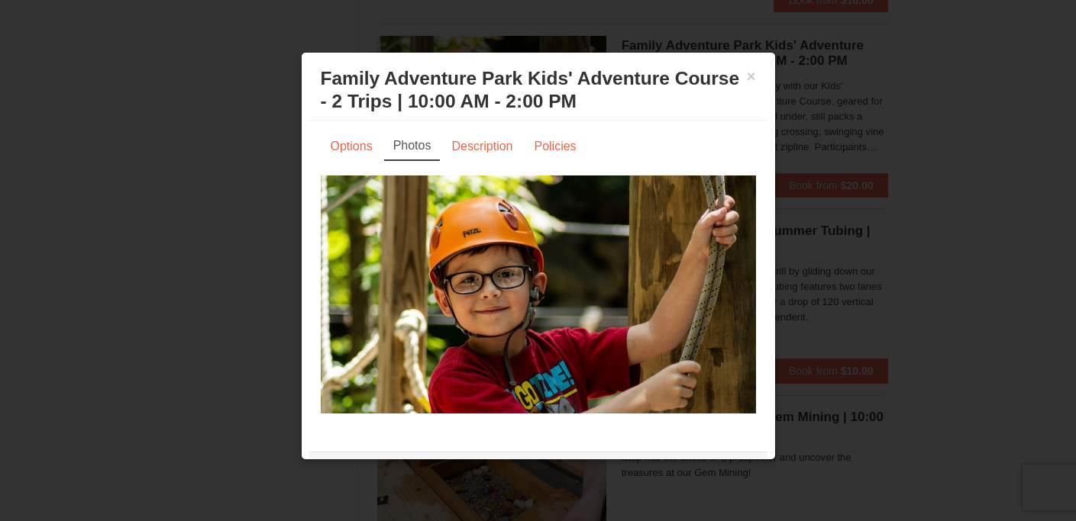
click at [480, 118] on div "× Family Adventure Park Kids' Adventure Course - 2 Trips | 10:00 AM - 2:00 PM M…" at bounding box center [538, 90] width 458 height 60
click at [480, 134] on link "Description" at bounding box center [481, 146] width 81 height 29
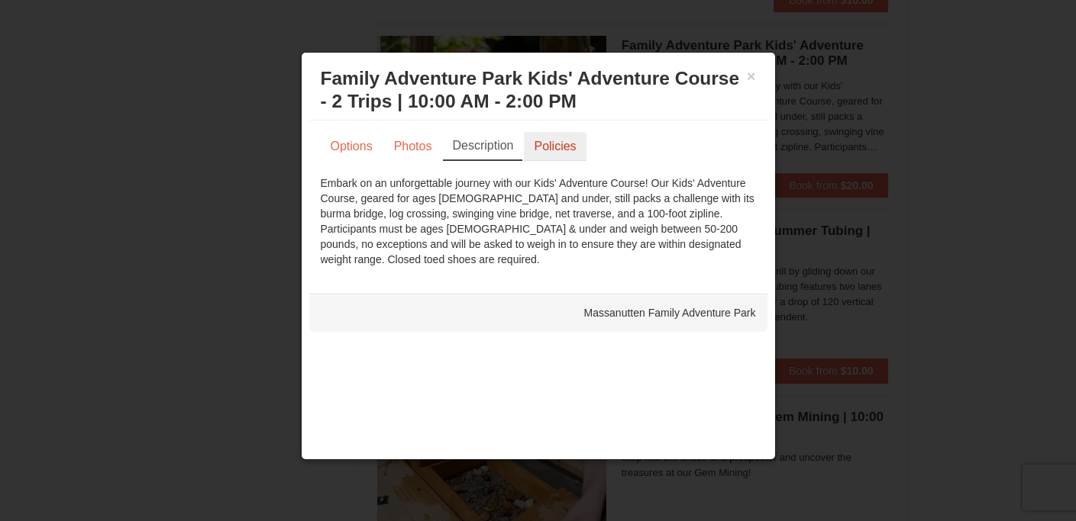
click at [544, 148] on link "Policies" at bounding box center [555, 146] width 62 height 29
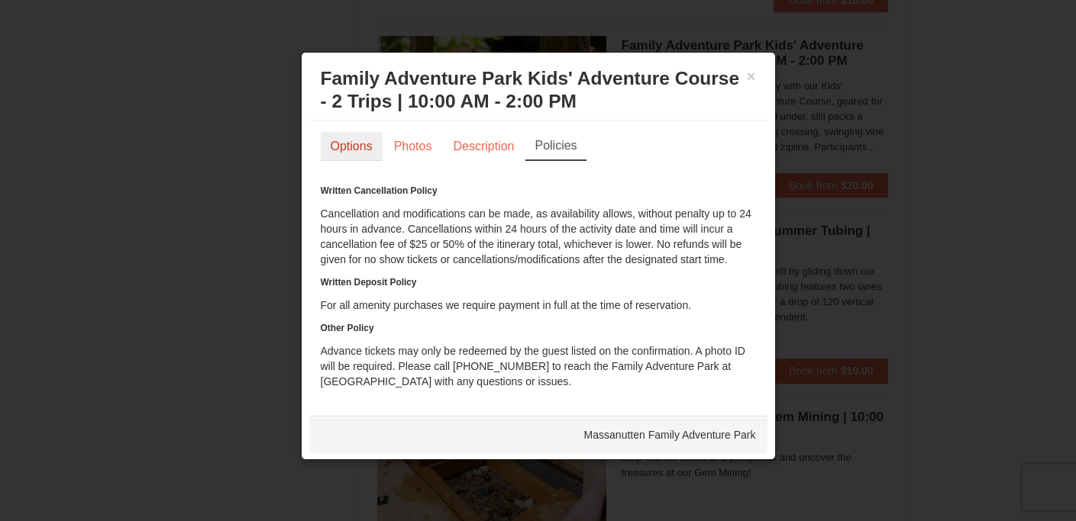
click at [363, 143] on link "Options" at bounding box center [352, 146] width 62 height 29
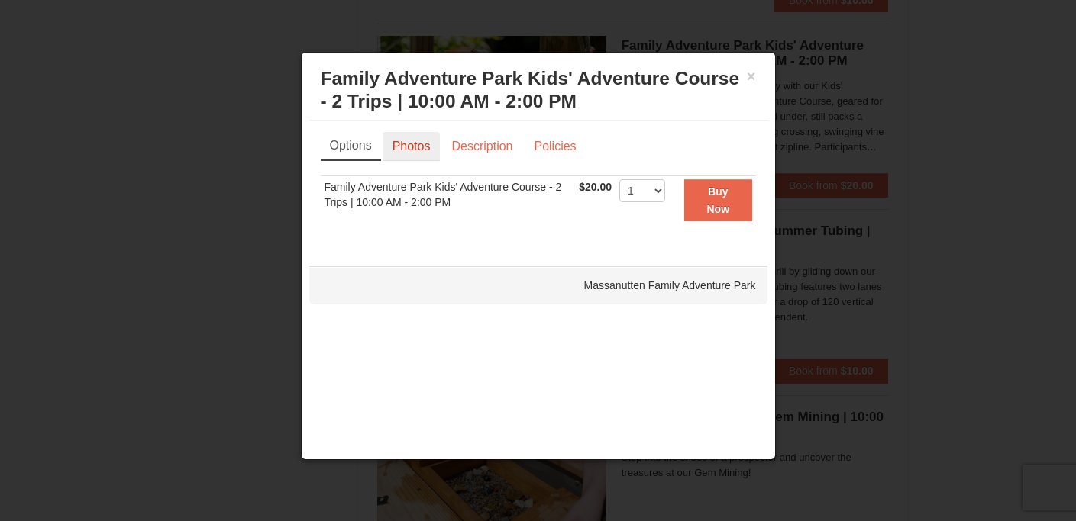
click at [409, 141] on link "Photos" at bounding box center [412, 146] width 58 height 29
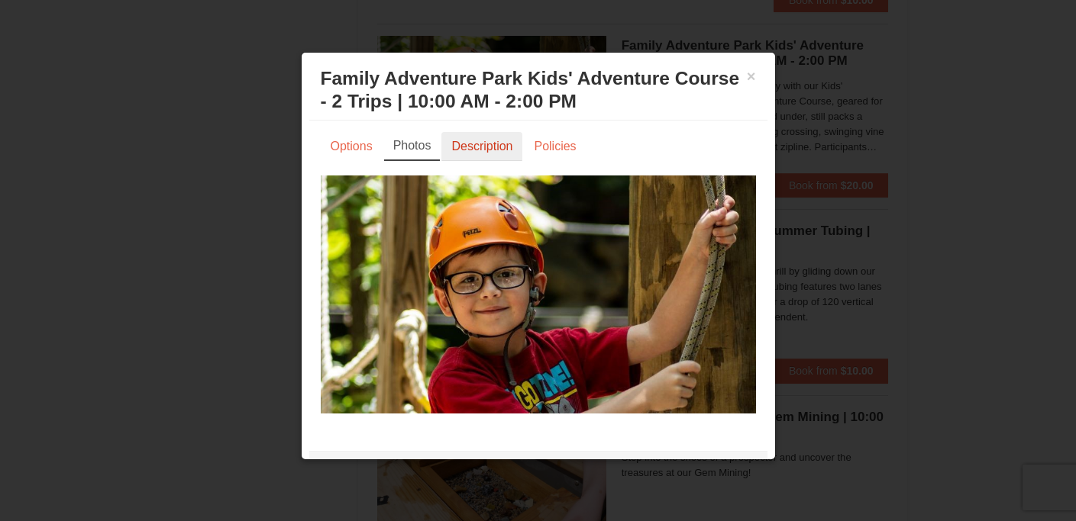
click at [479, 147] on link "Description" at bounding box center [481, 146] width 81 height 29
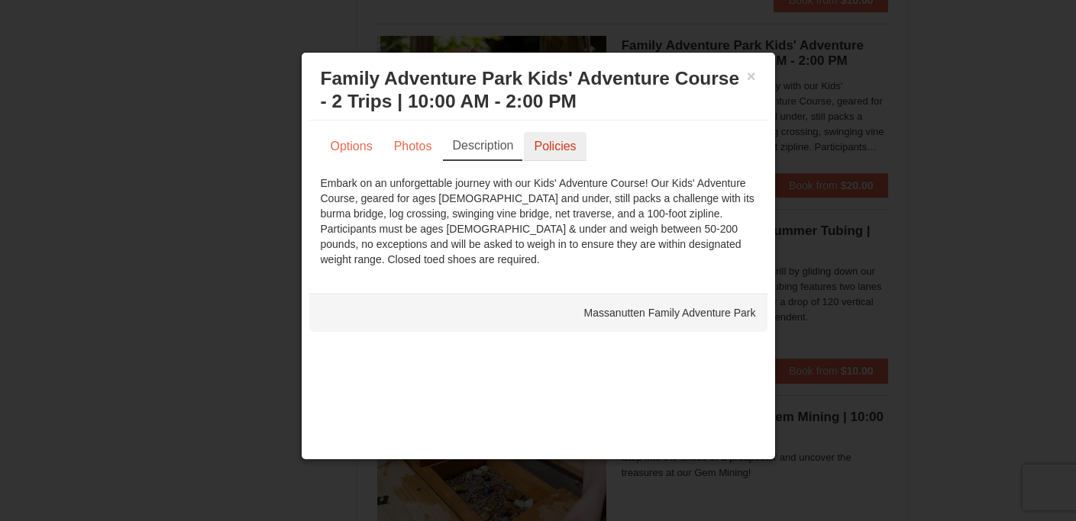
click at [532, 154] on link "Policies" at bounding box center [555, 146] width 62 height 29
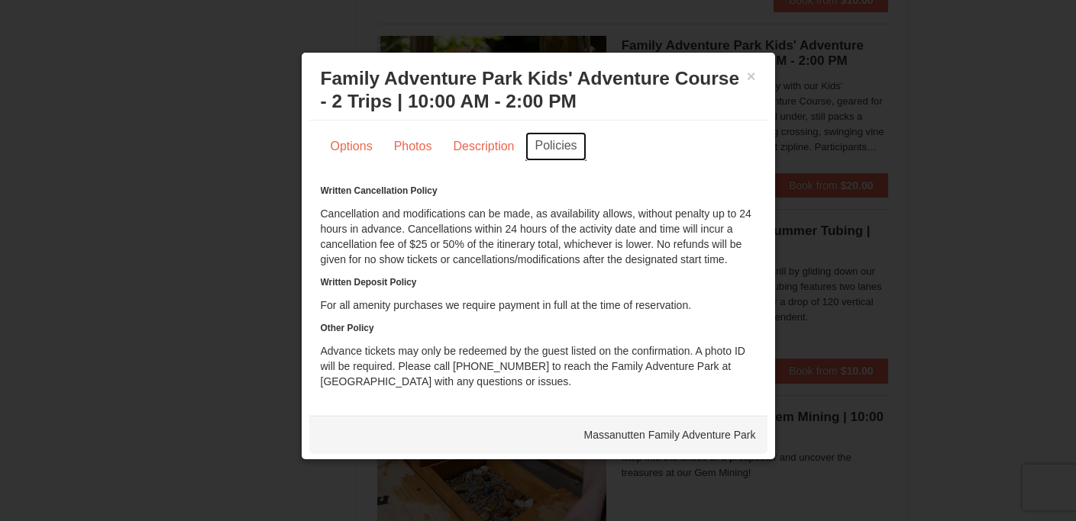
scroll to position [2, 0]
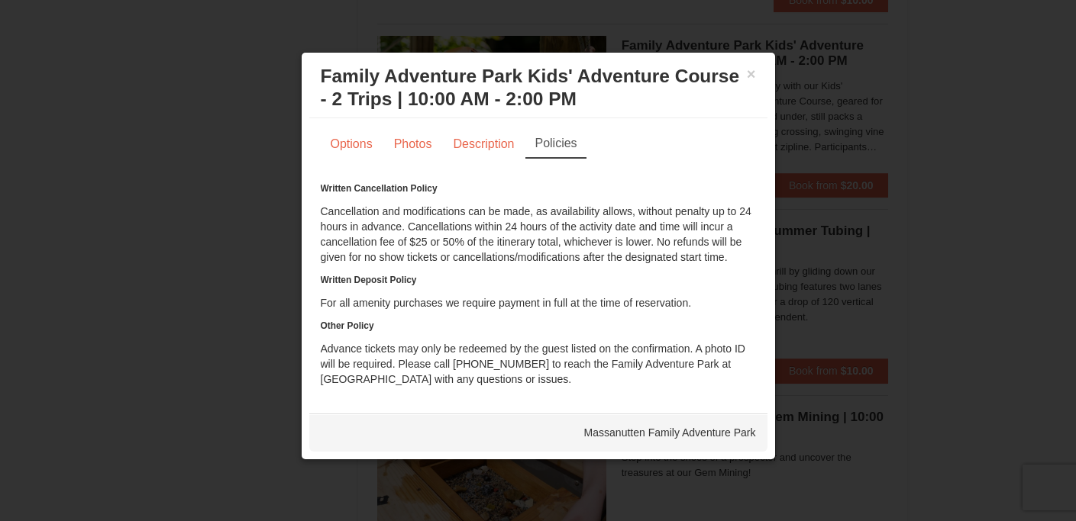
click at [732, 73] on h3 "Family Adventure Park Kids' Adventure Course - 2 Trips | 10:00 AM - 2:00 PM Mas…" at bounding box center [538, 88] width 435 height 46
click at [747, 74] on button "×" at bounding box center [751, 73] width 9 height 15
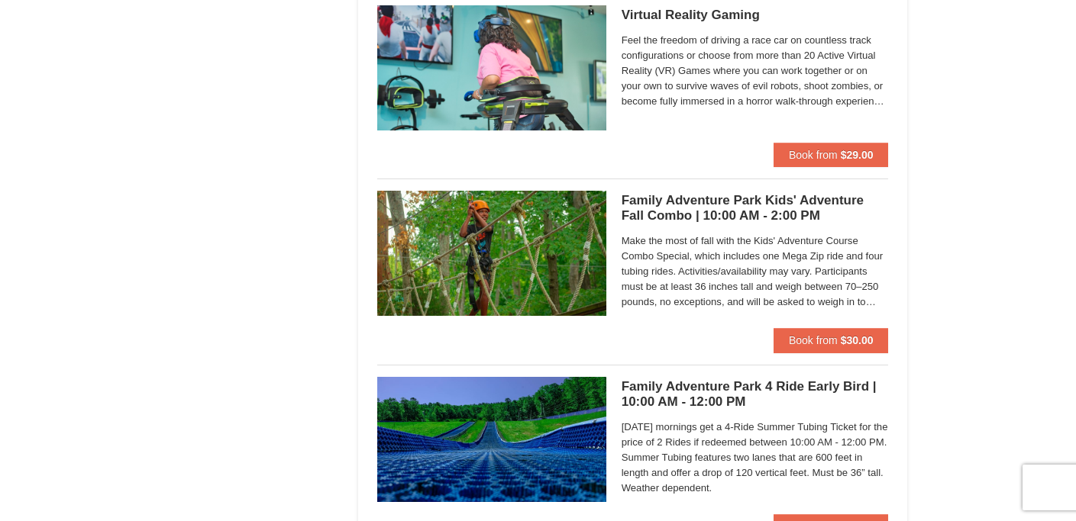
scroll to position [3693, 0]
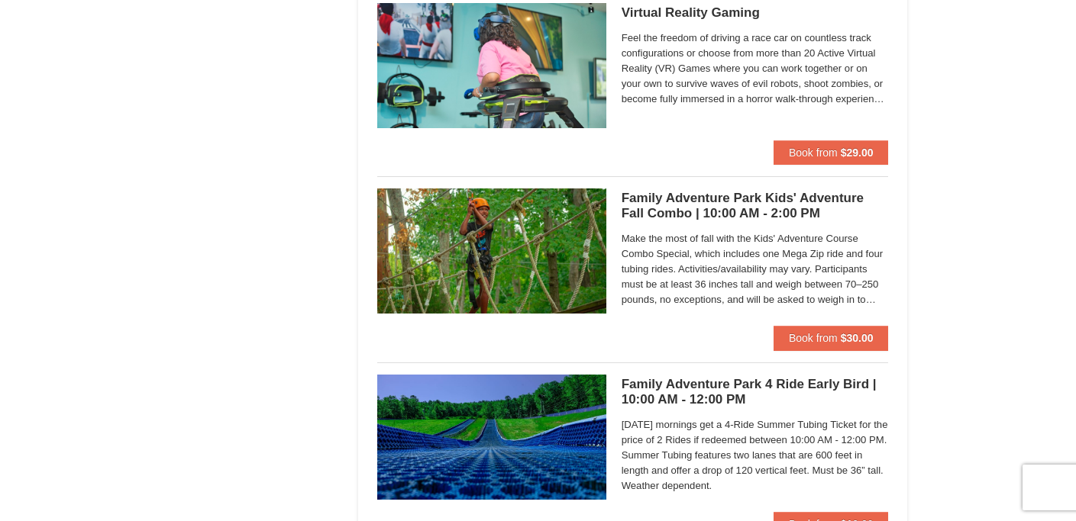
click at [658, 257] on span "Make the most of fall with the Kids' Adventure Course Combo Special, which incl…" at bounding box center [755, 269] width 267 height 76
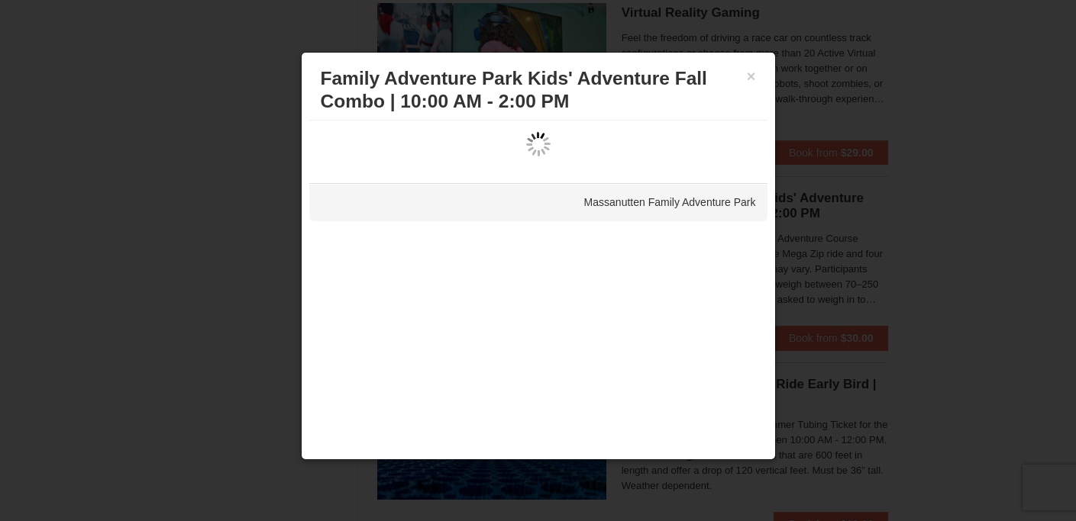
scroll to position [0, 0]
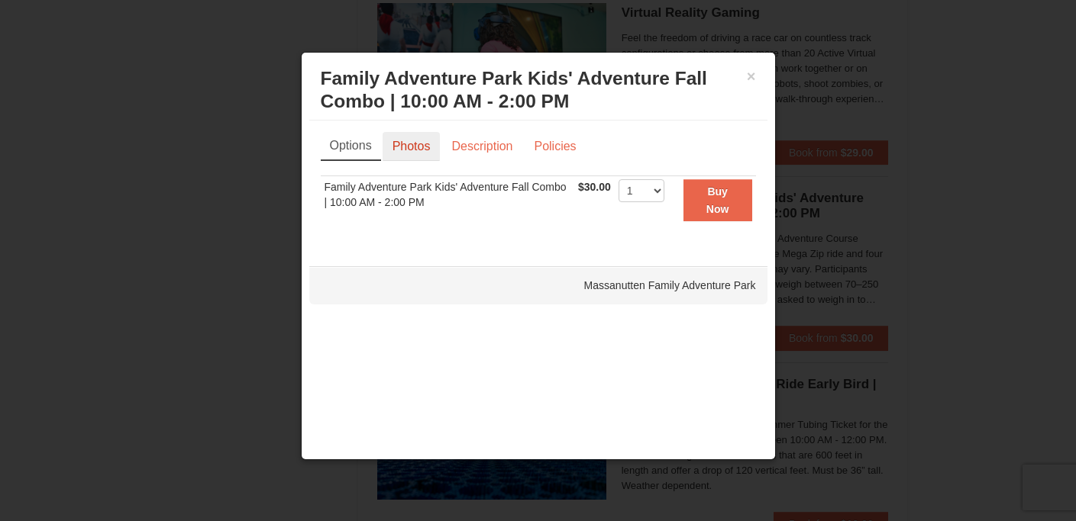
click at [419, 160] on link "Photos" at bounding box center [412, 146] width 58 height 29
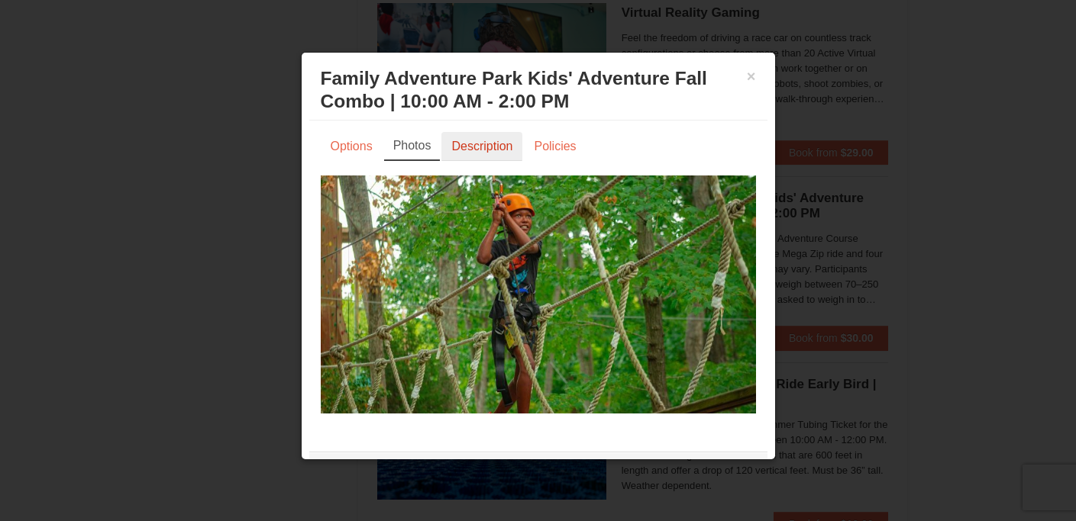
click at [473, 150] on link "Description" at bounding box center [481, 146] width 81 height 29
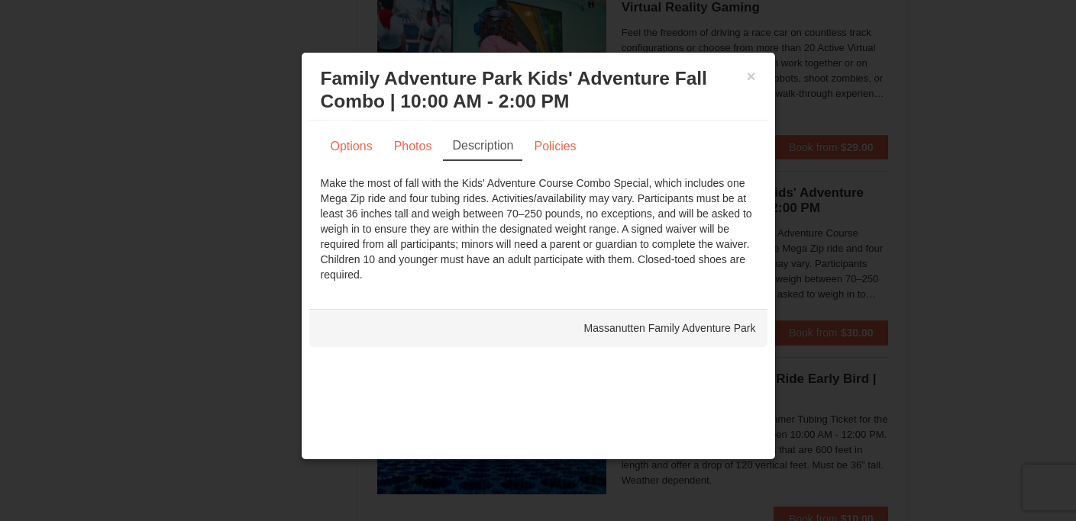
scroll to position [3705, 0]
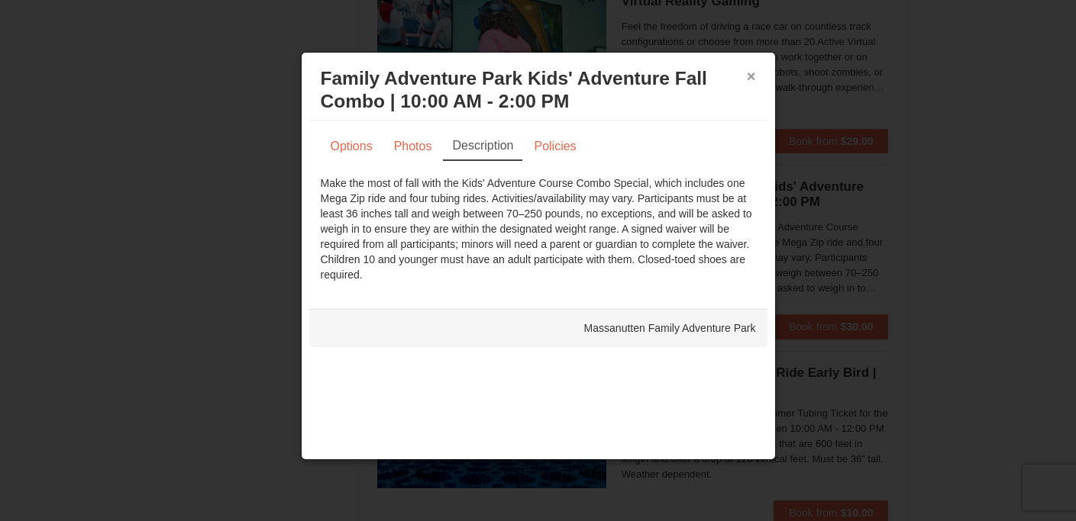
click at [754, 79] on button "×" at bounding box center [751, 76] width 9 height 15
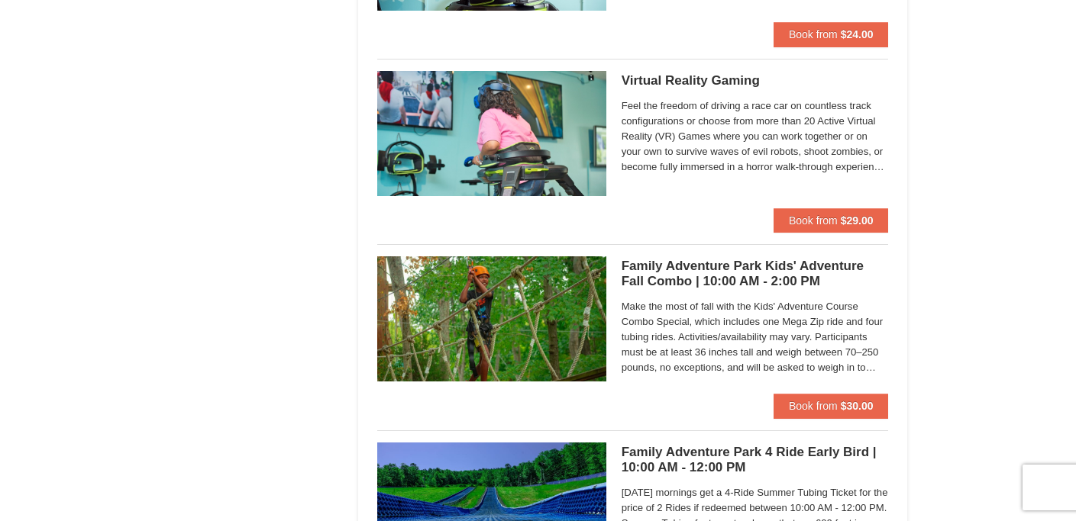
scroll to position [3627, 0]
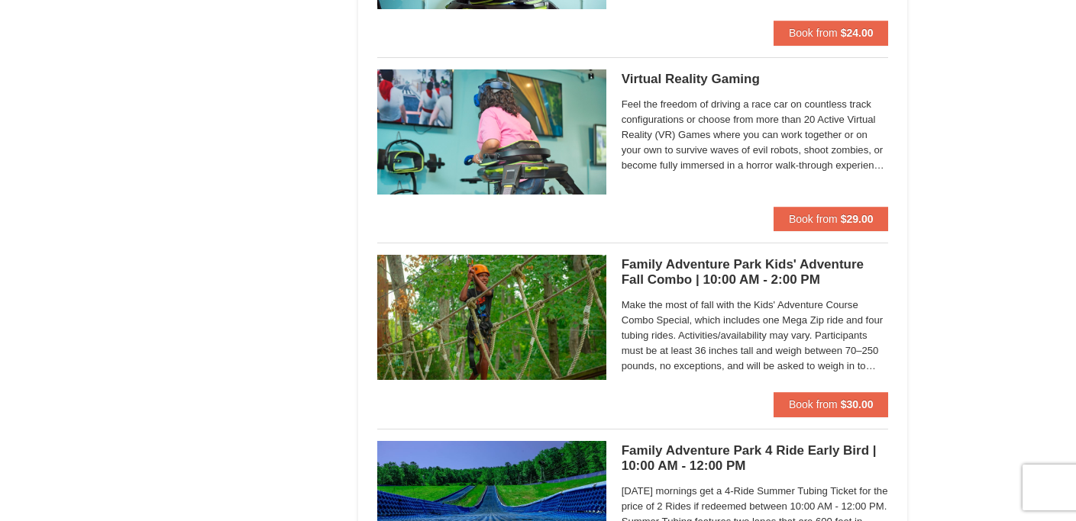
click at [737, 156] on span "Feel the freedom of driving a race car on countless track configurations or cho…" at bounding box center [755, 135] width 267 height 76
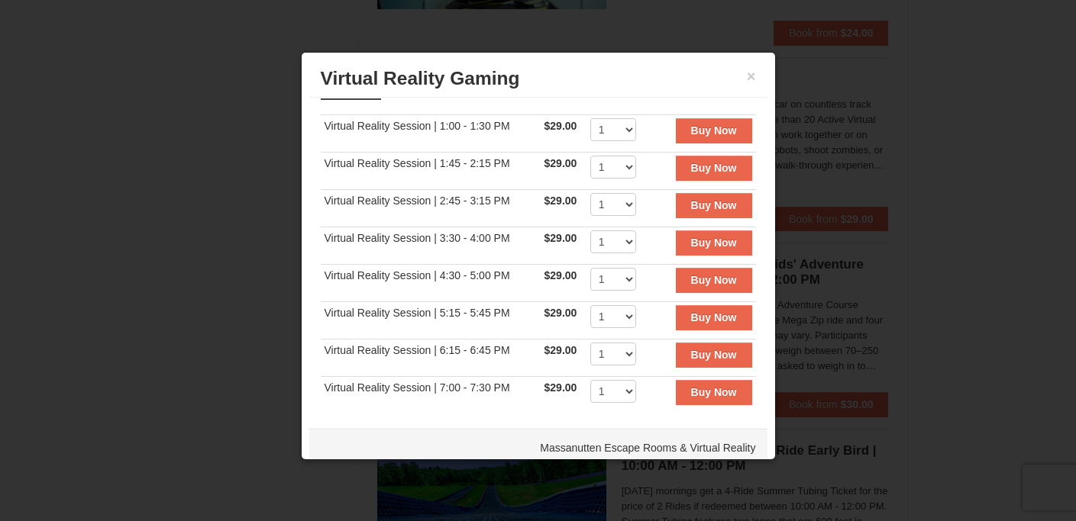
scroll to position [65, 0]
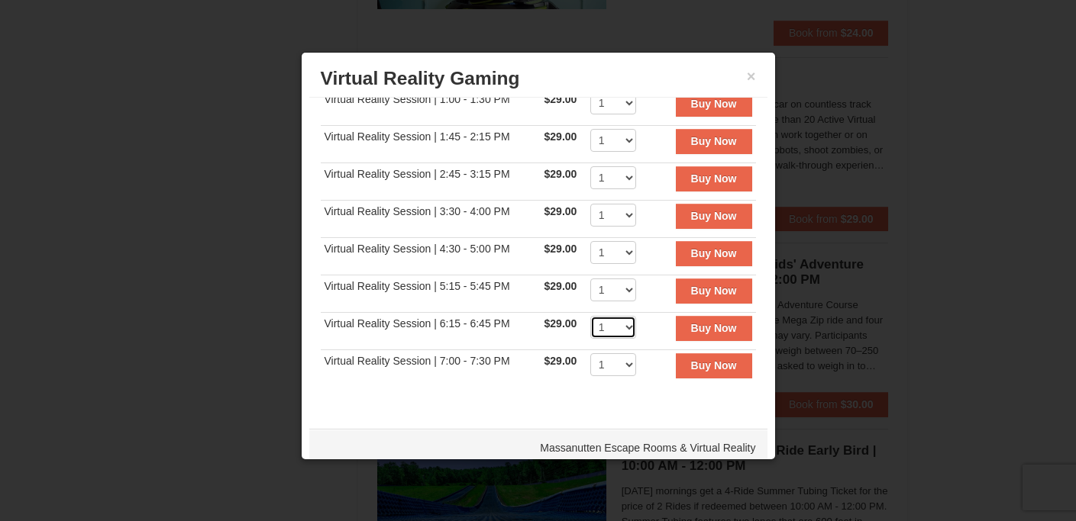
click at [591, 337] on select "1 2 3 4" at bounding box center [613, 327] width 46 height 23
click at [590, 316] on select "1 2 3 4" at bounding box center [613, 327] width 46 height 23
click at [593, 298] on select "1 2 3 4" at bounding box center [613, 290] width 46 height 23
click at [596, 257] on select "1 2 3 4" at bounding box center [613, 252] width 46 height 23
click at [596, 213] on select "1 2 3" at bounding box center [613, 215] width 46 height 23
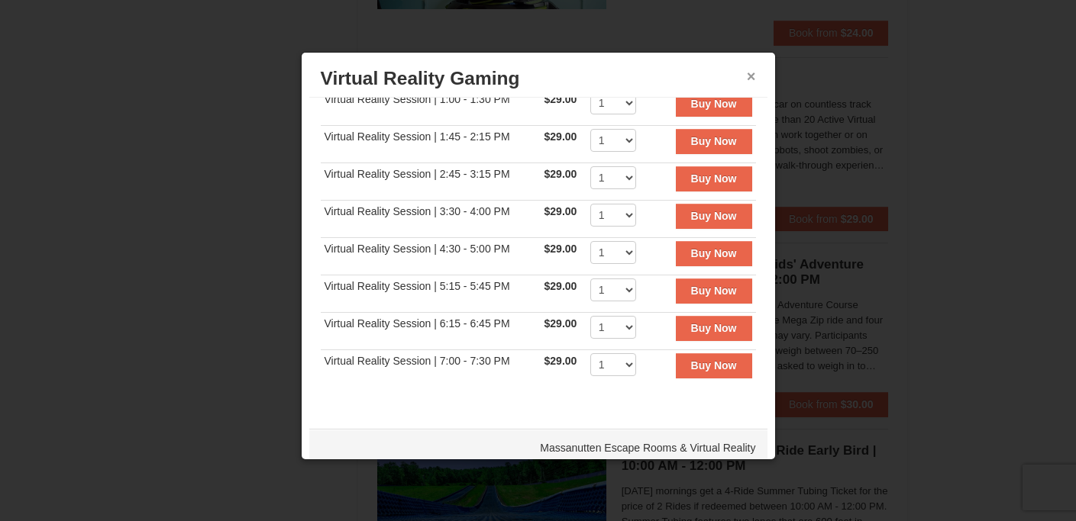
click at [747, 76] on button "×" at bounding box center [751, 76] width 9 height 15
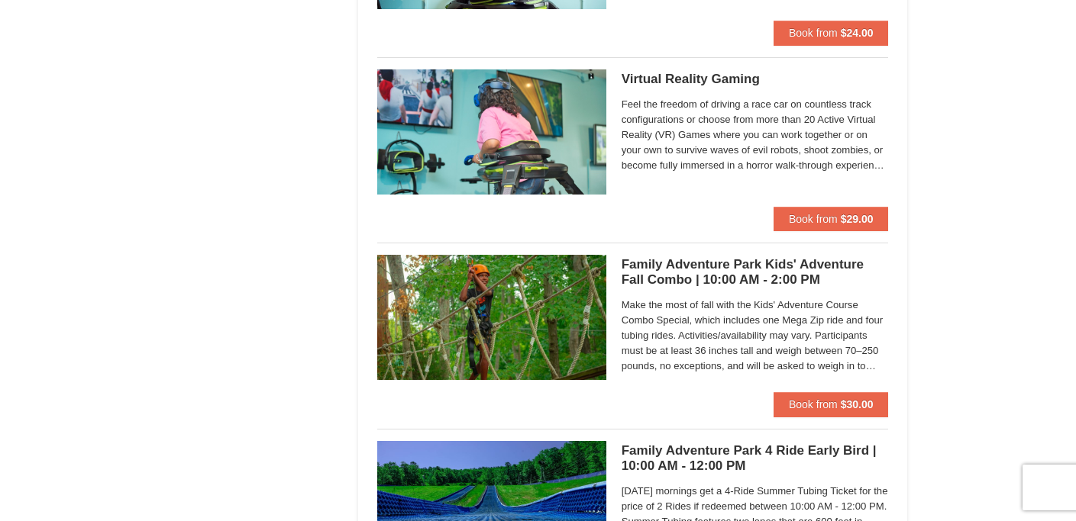
click at [696, 85] on h5 "Virtual Reality Gaming Massanutten Escape Rooms & Virtual Reality" at bounding box center [755, 79] width 267 height 15
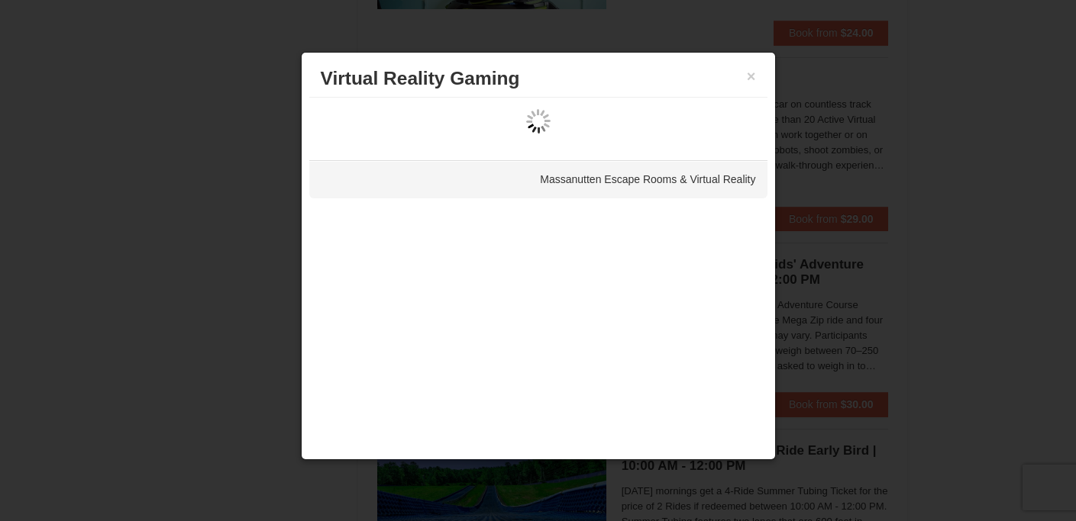
scroll to position [0, 0]
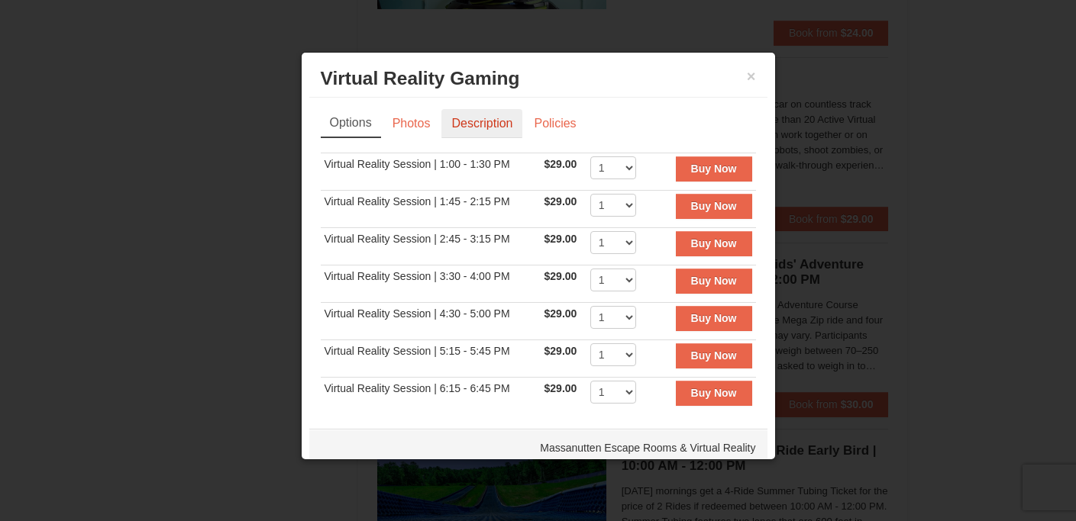
click at [487, 119] on link "Description" at bounding box center [481, 123] width 81 height 29
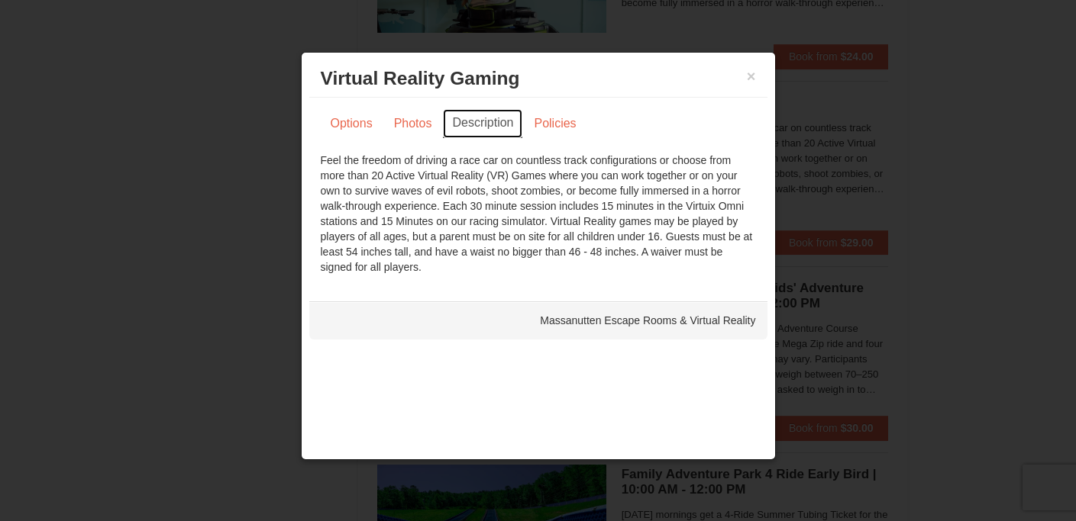
scroll to position [3602, 0]
click at [751, 79] on button "×" at bounding box center [751, 76] width 9 height 15
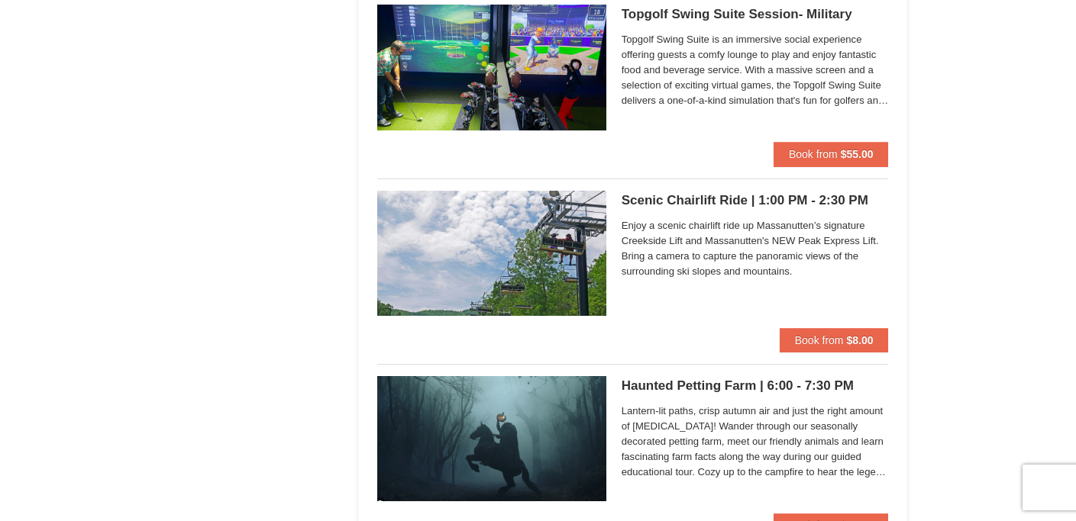
scroll to position [2572, 0]
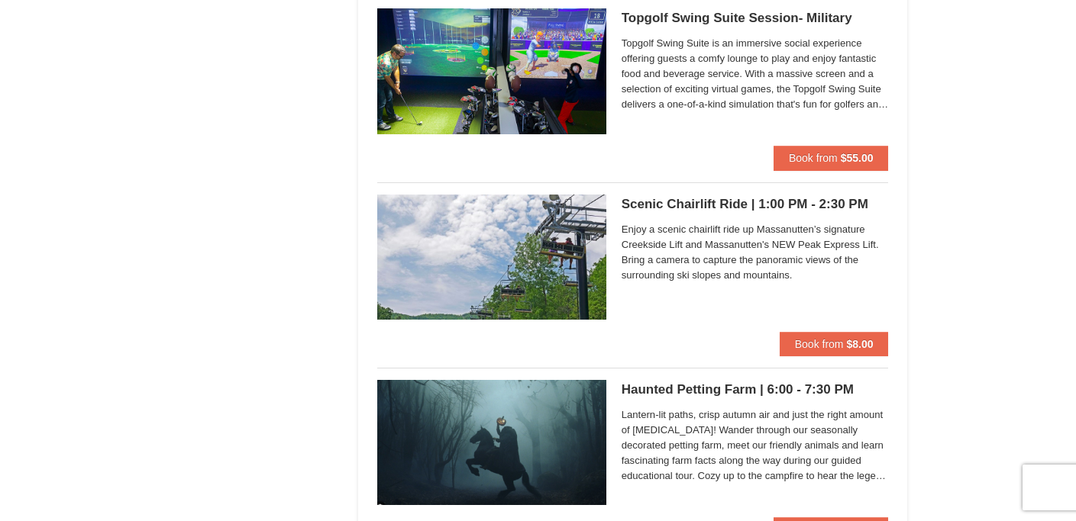
click at [658, 234] on span "Enjoy a scenic chairlift ride up Massanutten’s signature Creekside Lift and Mas…" at bounding box center [755, 252] width 267 height 61
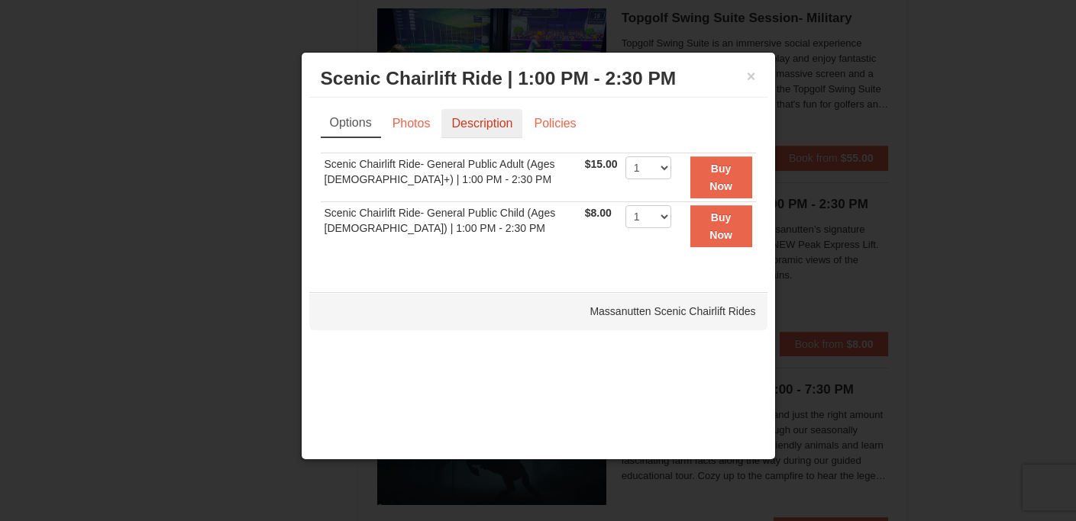
click at [507, 124] on link "Description" at bounding box center [481, 123] width 81 height 29
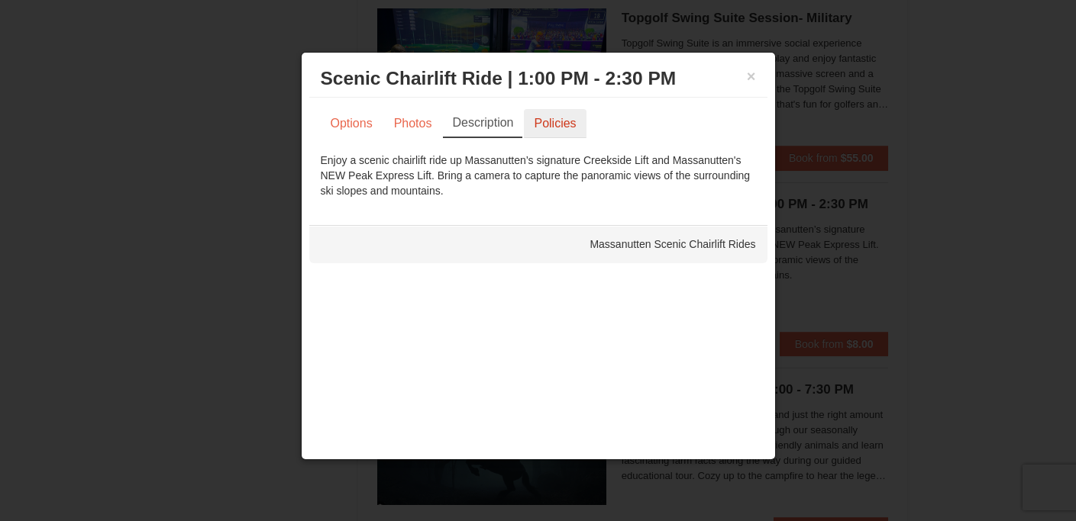
click at [561, 130] on link "Policies" at bounding box center [555, 123] width 62 height 29
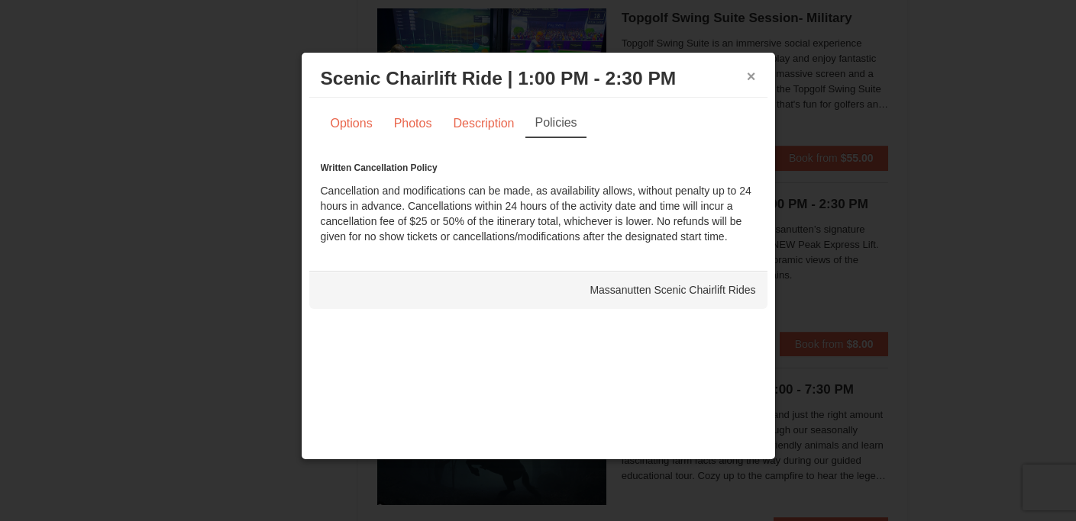
click at [748, 78] on button "×" at bounding box center [751, 76] width 9 height 15
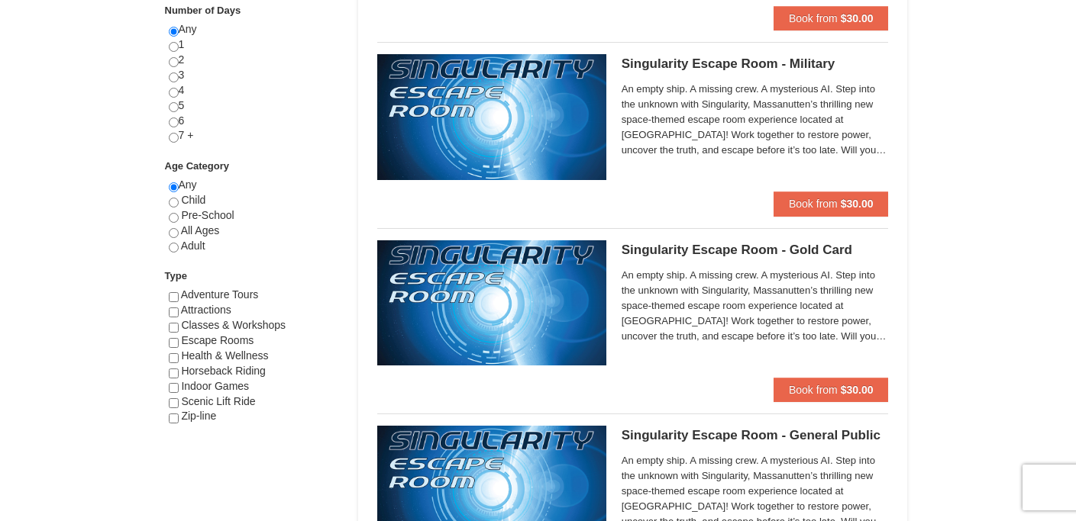
scroll to position [670, 0]
